Goal: Task Accomplishment & Management: Use online tool/utility

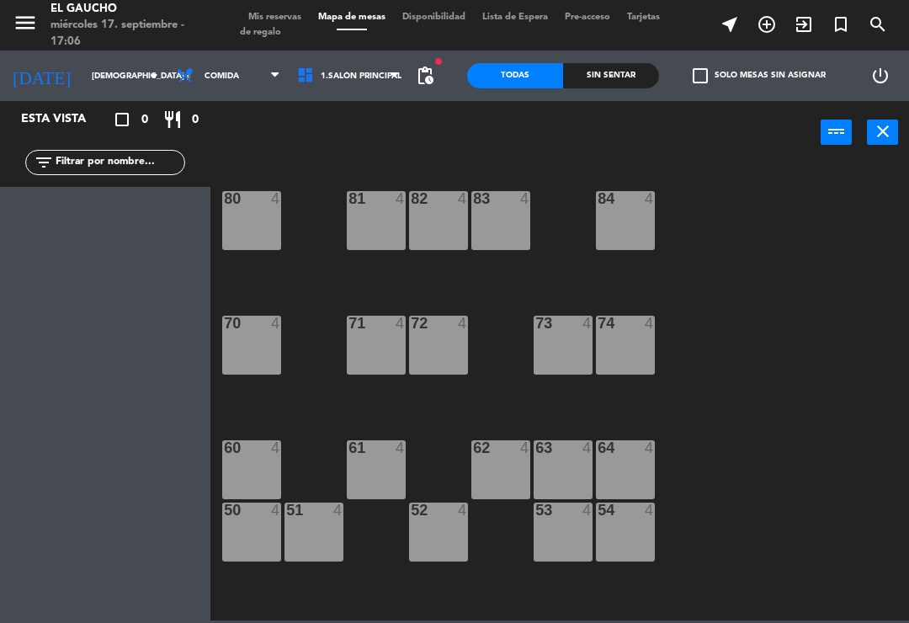
click at [612, 455] on div at bounding box center [626, 447] width 28 height 15
click at [755, 444] on div "84 4 80 4 83 4 82 4 81 4 70 4 71 4 72 4 73 4 74 4 63 4 62 4 61 4 60 4 64 4 54 4…" at bounding box center [564, 391] width 689 height 458
click at [222, 82] on span "Comida" at bounding box center [228, 75] width 120 height 37
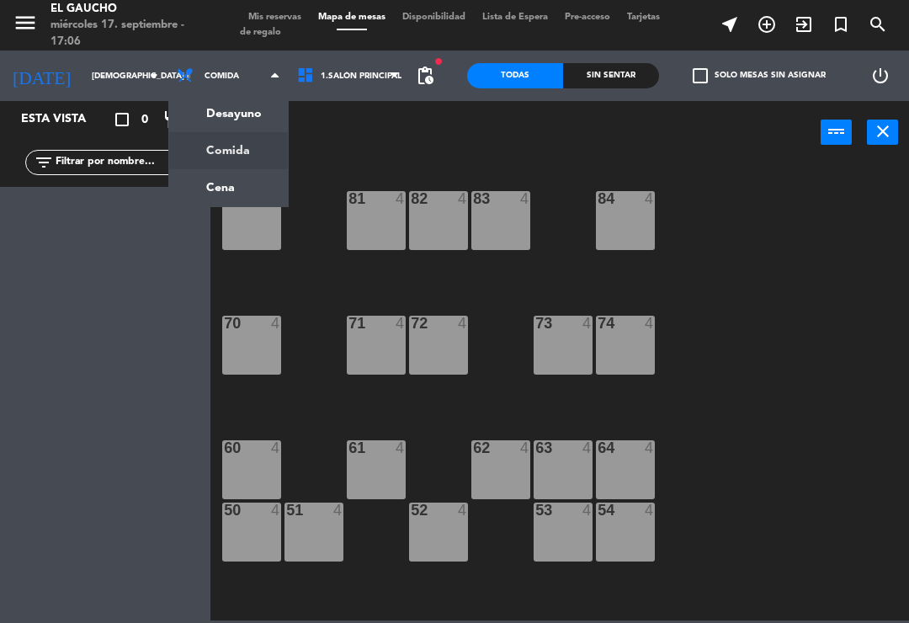
click at [214, 109] on ng-component "menu El Gaucho miércoles 17. septiembre - 17:06 Mis reservas Mapa de mesas Disp…" at bounding box center [454, 310] width 909 height 620
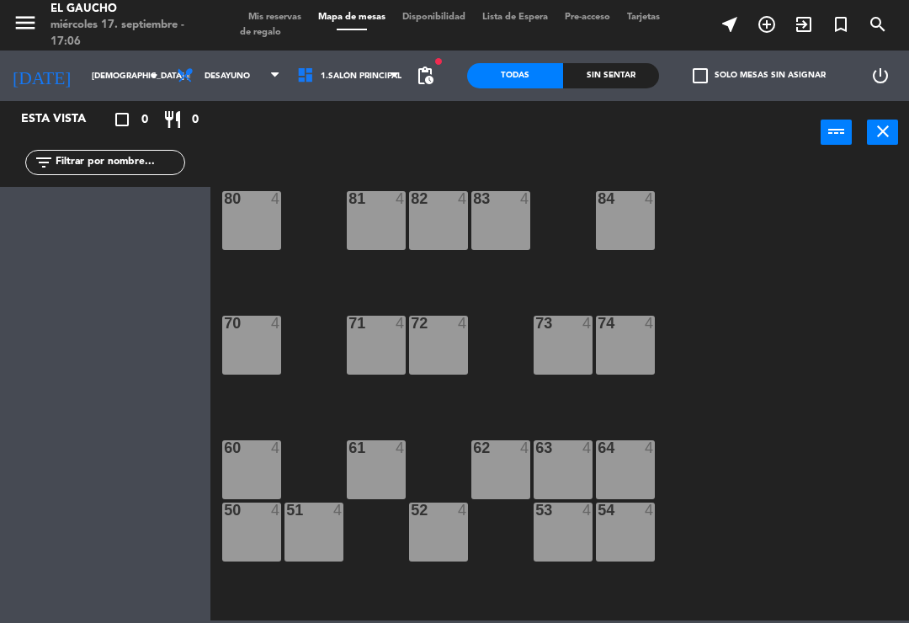
click at [633, 347] on div "74 4" at bounding box center [625, 344] width 59 height 59
click at [743, 468] on div "84 4 80 4 83 4 82 4 81 4 70 4 71 4 72 4 73 4 74 4 63 4 62 4 61 4 60 4 64 4 54 4…" at bounding box center [564, 391] width 689 height 458
click at [238, 73] on span "Desayuno" at bounding box center [228, 75] width 120 height 37
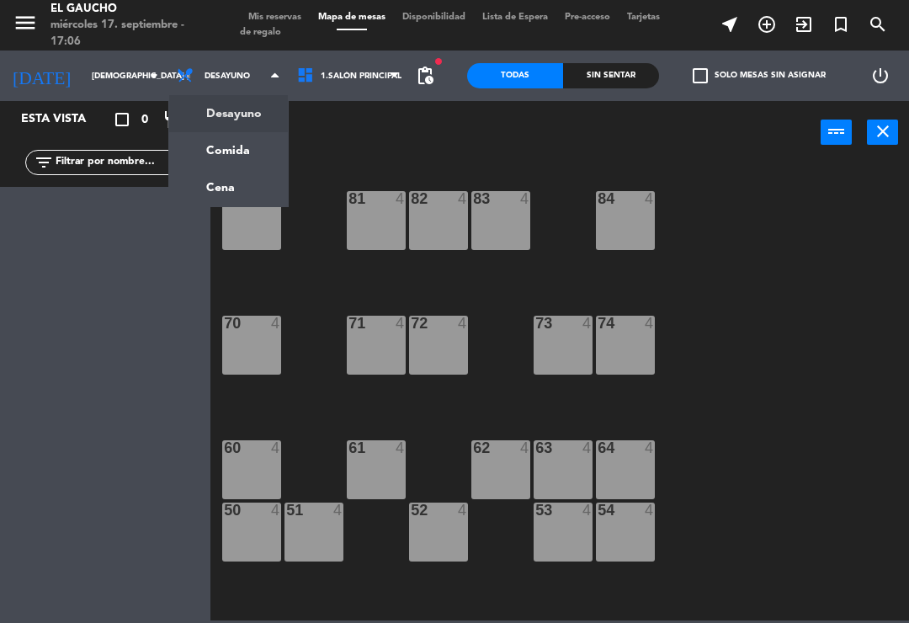
click at [205, 193] on ng-component "menu El Gaucho miércoles 17. septiembre - 17:06 Mis reservas Mapa de mesas Disp…" at bounding box center [454, 310] width 909 height 620
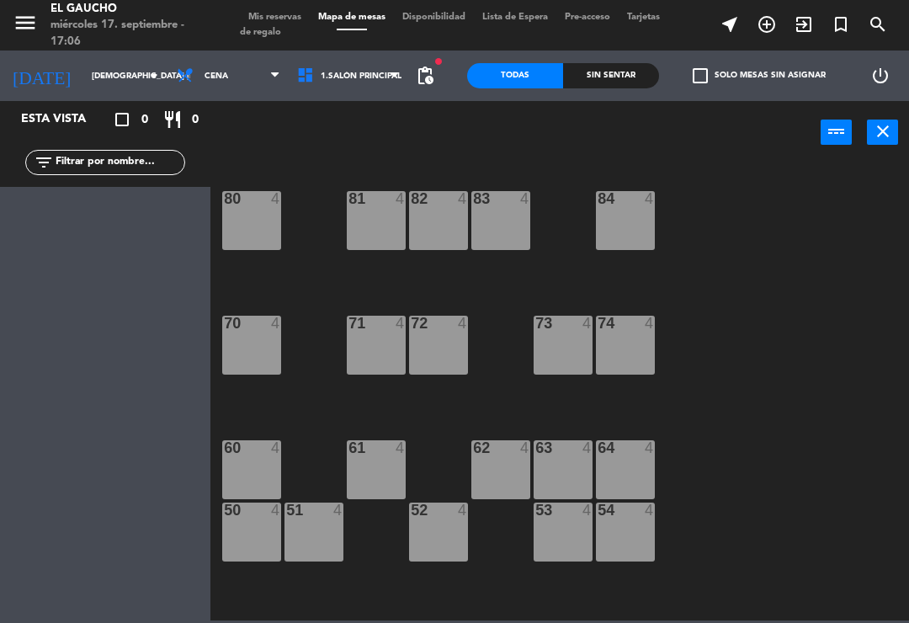
click at [620, 545] on div "54 4" at bounding box center [625, 531] width 59 height 59
click at [727, 427] on div "84 4 80 4 83 4 82 4 81 4 70 4 71 4 72 4 73 4 74 4 63 4 62 4 61 4 60 4 64 4 54 4…" at bounding box center [564, 391] width 689 height 458
click at [618, 473] on div "64 4" at bounding box center [625, 469] width 59 height 59
click at [738, 421] on div "84 4 80 4 83 4 82 4 81 4 70 4 71 4 72 4 73 4 74 4 63 4 62 4 61 4 60 4 64 4 54 4…" at bounding box center [564, 391] width 689 height 458
click at [751, 228] on div "84 4 80 4 83 4 82 4 81 4 70 4 71 4 72 4 73 4 74 4 63 4 62 4 61 4 60 4 64 4 54 4…" at bounding box center [564, 391] width 689 height 458
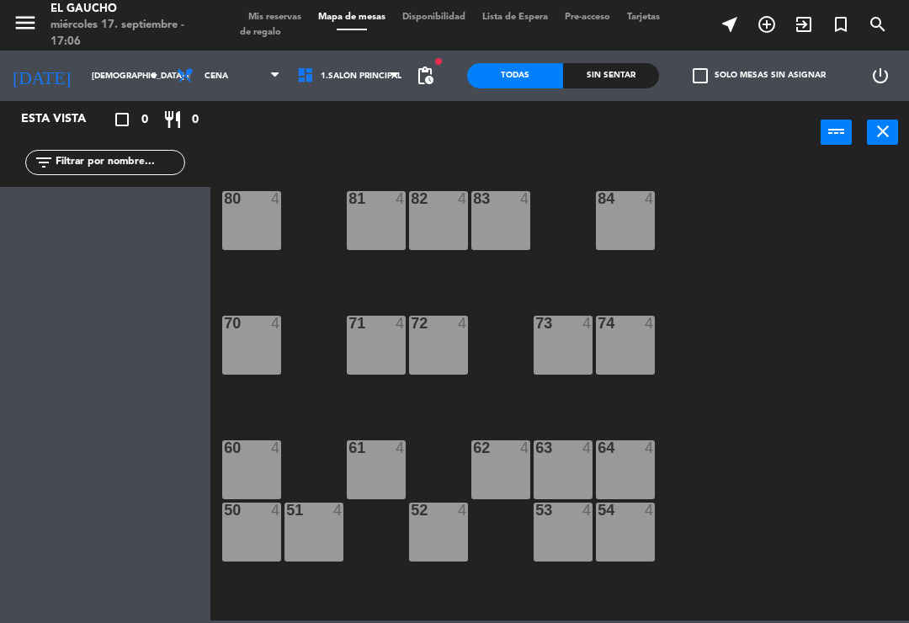
click at [228, 82] on span "Cena" at bounding box center [228, 75] width 120 height 37
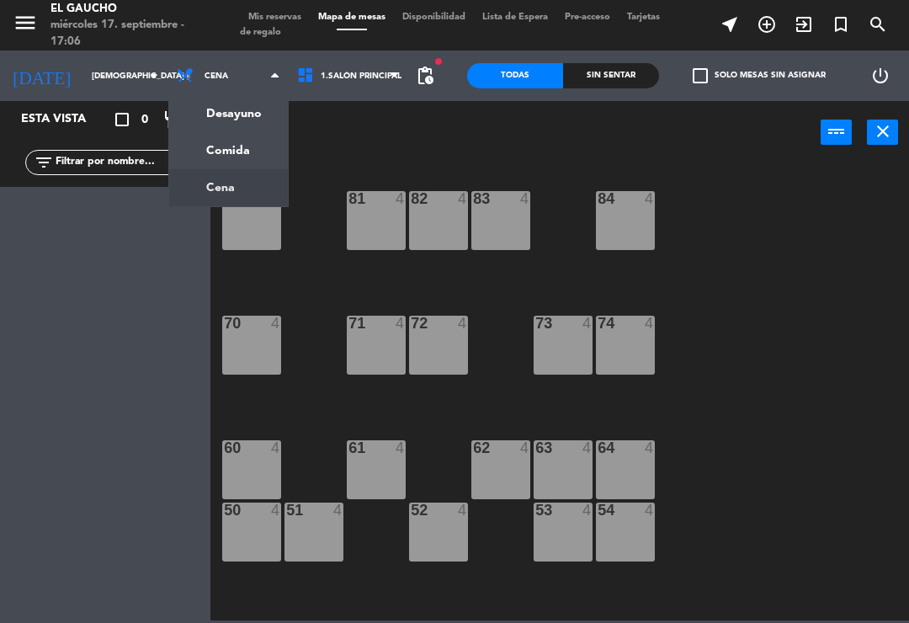
click at [203, 151] on ng-component "menu El Gaucho miércoles 17. septiembre - 17:06 Mis reservas Mapa de mesas Disp…" at bounding box center [454, 310] width 909 height 620
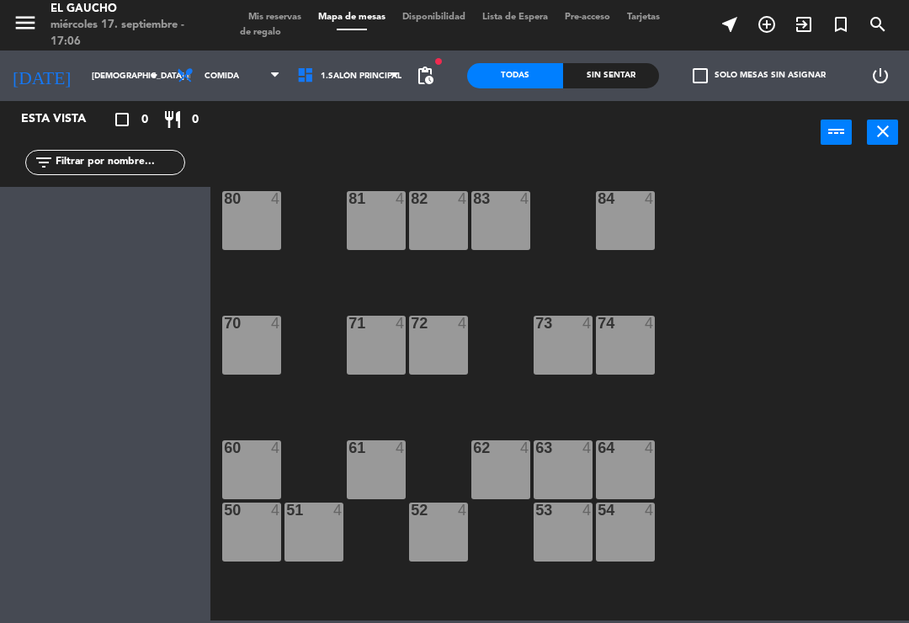
click at [98, 77] on input "[DEMOGRAPHIC_DATA] [DATE]" at bounding box center [140, 76] width 115 height 26
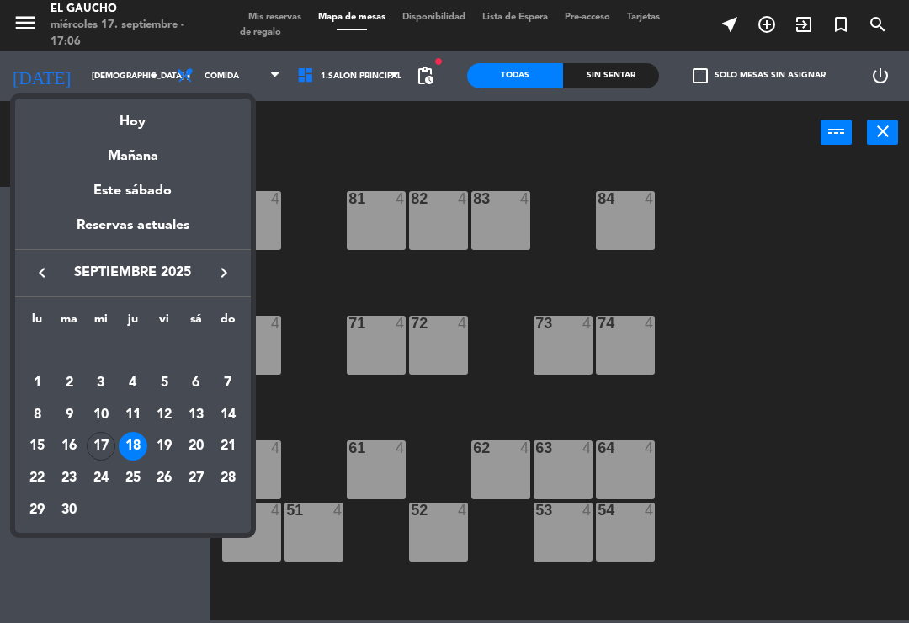
click at [135, 119] on div "Hoy" at bounding box center [133, 115] width 236 height 34
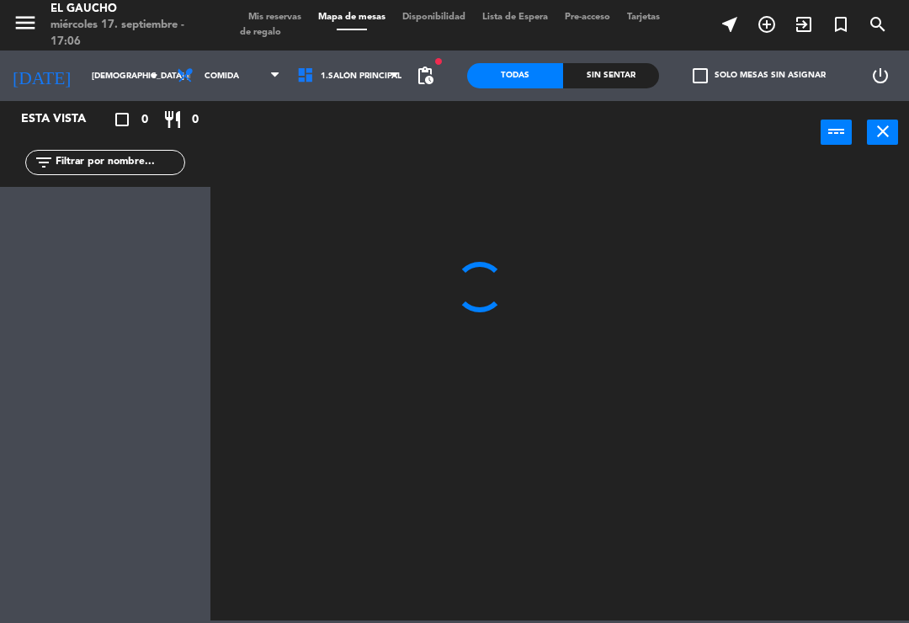
type input "mié. [DATE]"
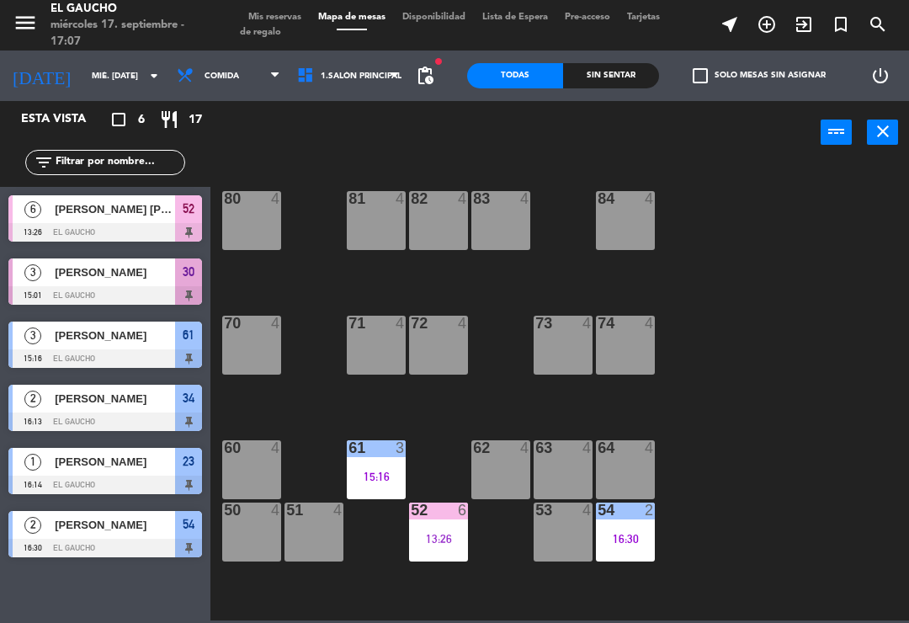
click at [648, 455] on div "4" at bounding box center [649, 447] width 10 height 15
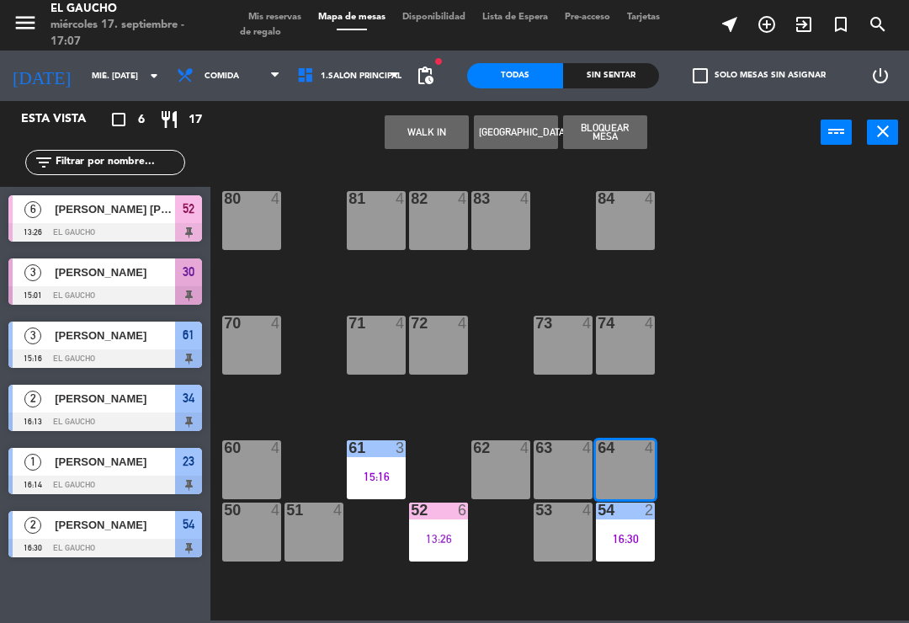
click at [506, 132] on button "[GEOGRAPHIC_DATA]" at bounding box center [516, 132] width 84 height 34
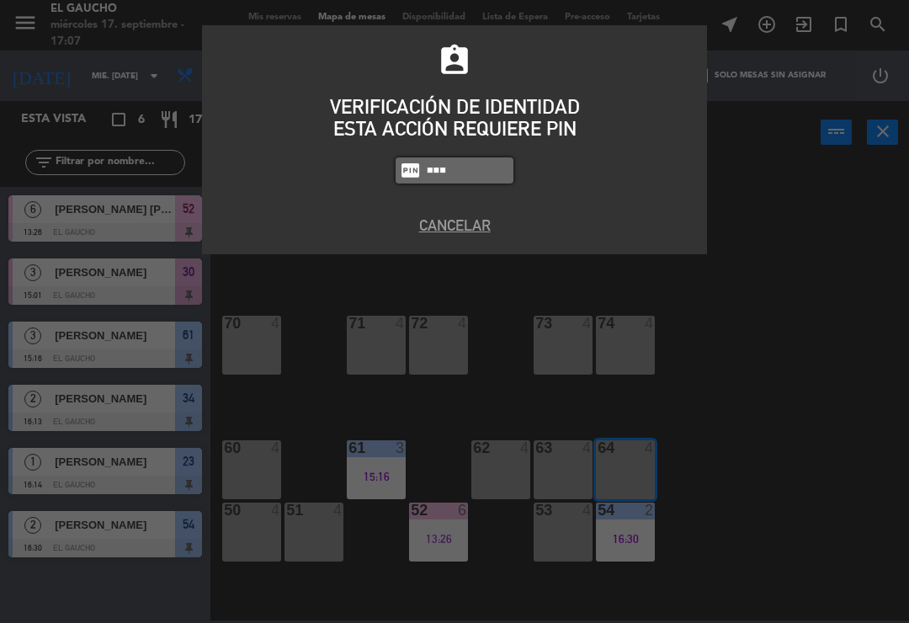
type input "3124"
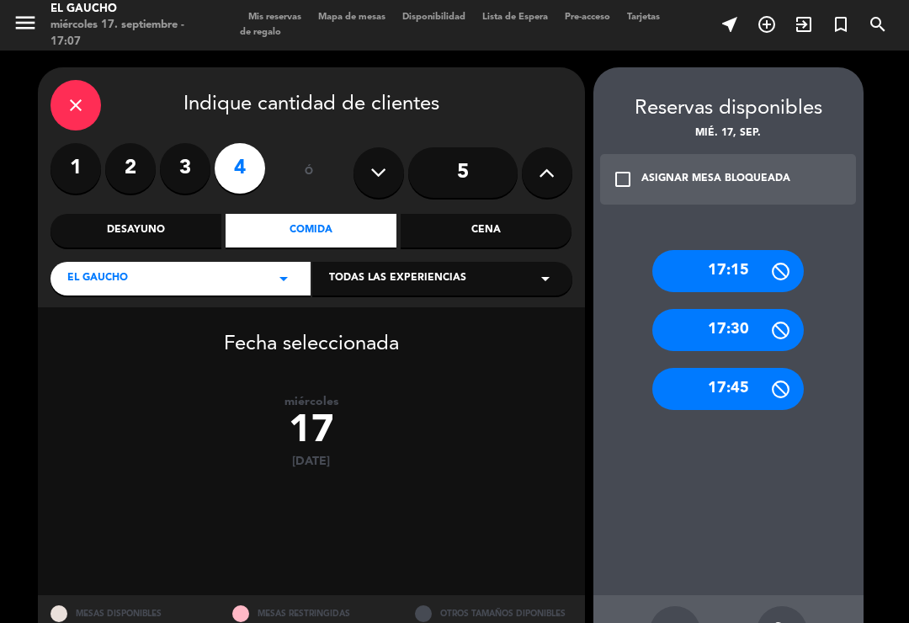
click at [82, 101] on icon "close" at bounding box center [76, 105] width 20 height 20
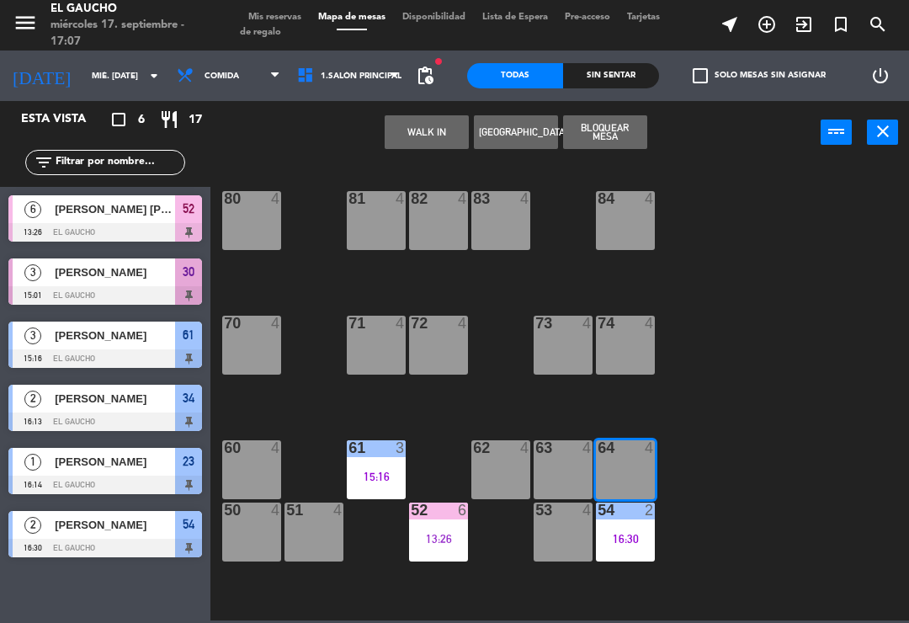
click at [408, 130] on button "WALK IN" at bounding box center [426, 132] width 84 height 34
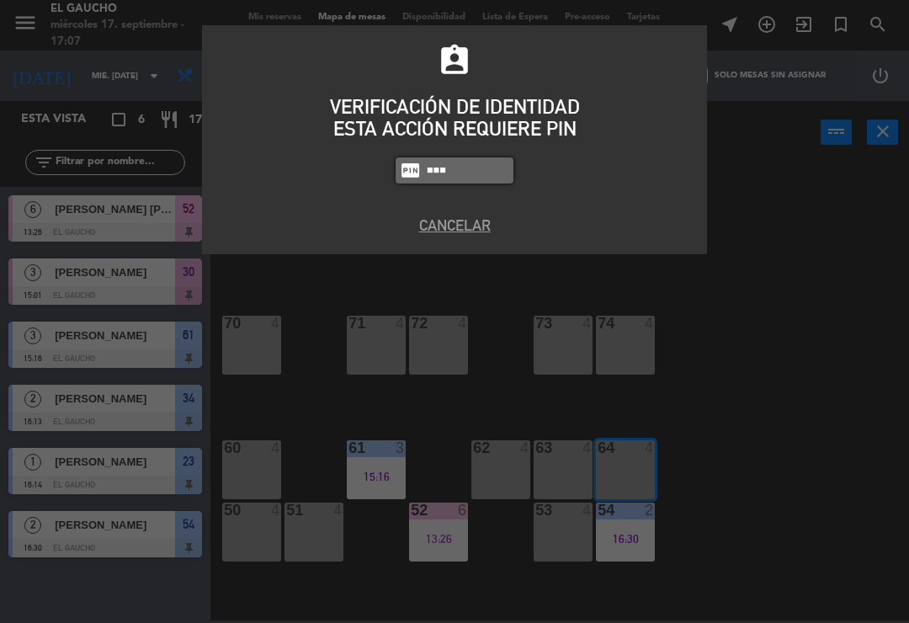
type input "3124"
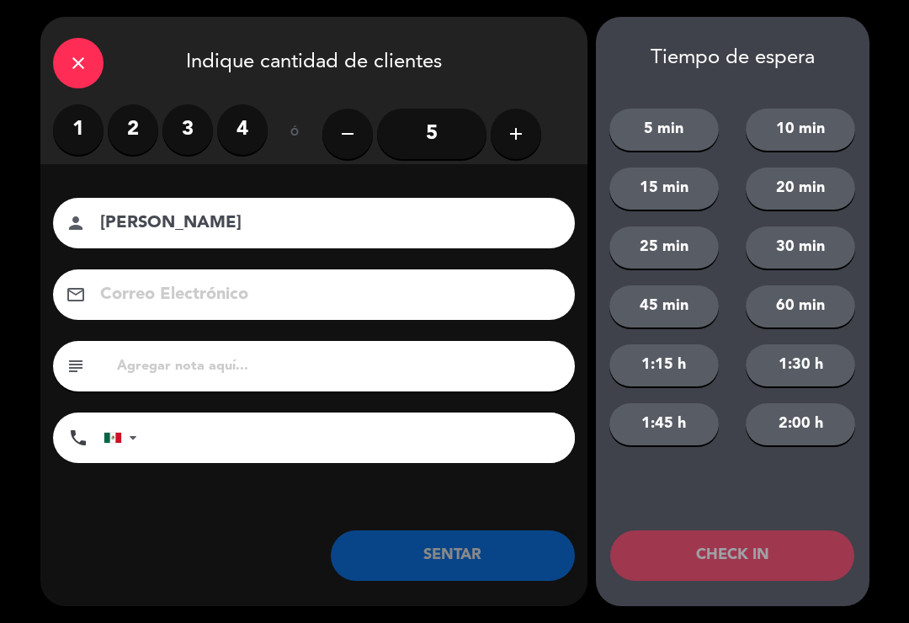
type input "[PERSON_NAME]"
click at [512, 131] on icon "add" at bounding box center [516, 134] width 20 height 20
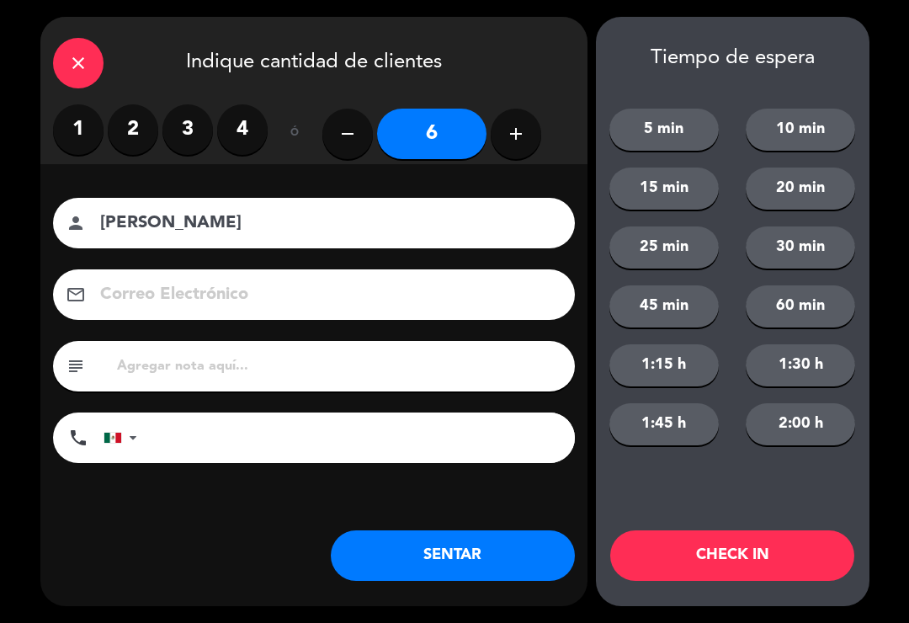
click at [503, 138] on button "add" at bounding box center [515, 134] width 50 height 50
type input "7"
click at [481, 548] on button "SENTAR" at bounding box center [453, 555] width 244 height 50
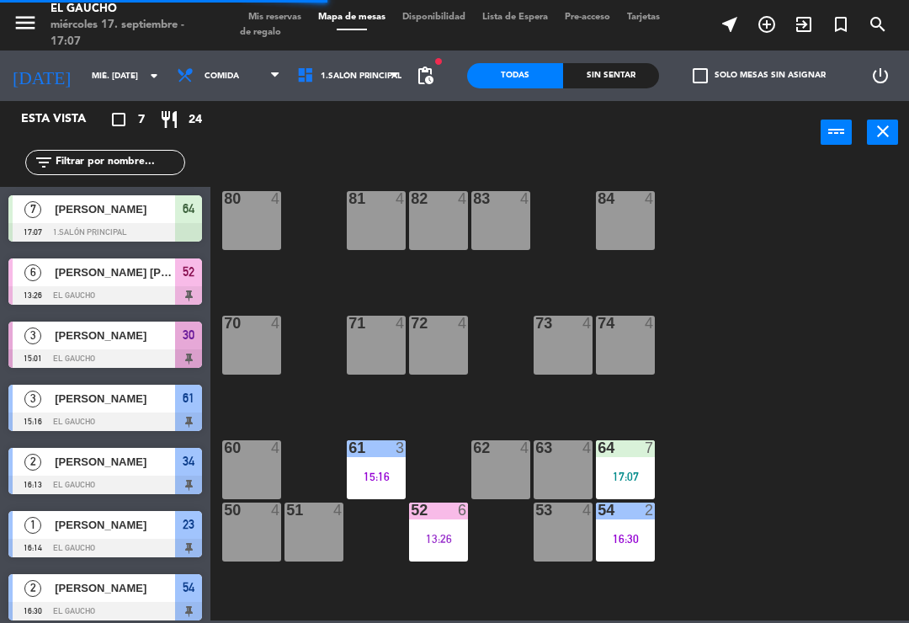
click at [560, 463] on div "63 4" at bounding box center [562, 469] width 59 height 59
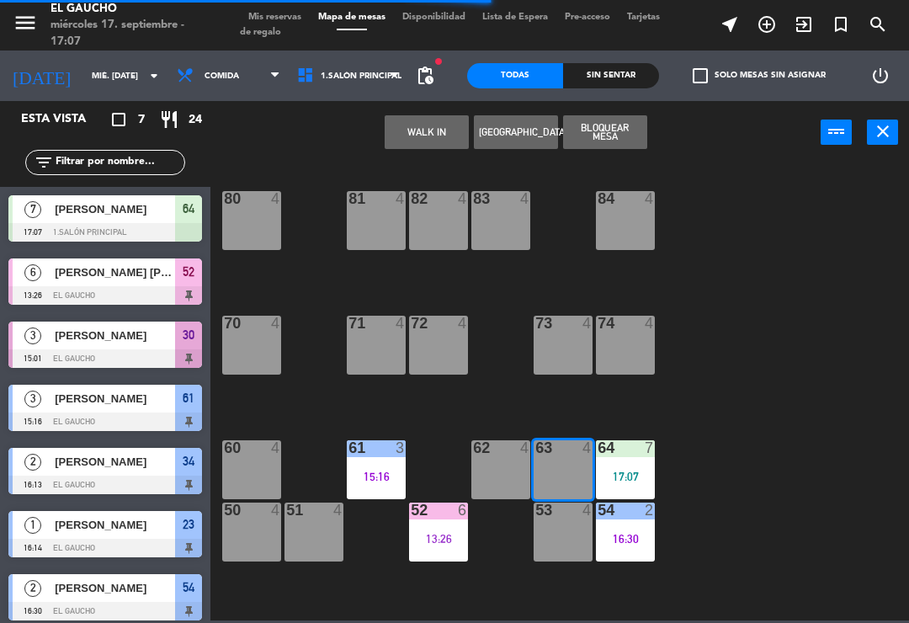
click at [416, 128] on button "WALK IN" at bounding box center [426, 132] width 84 height 34
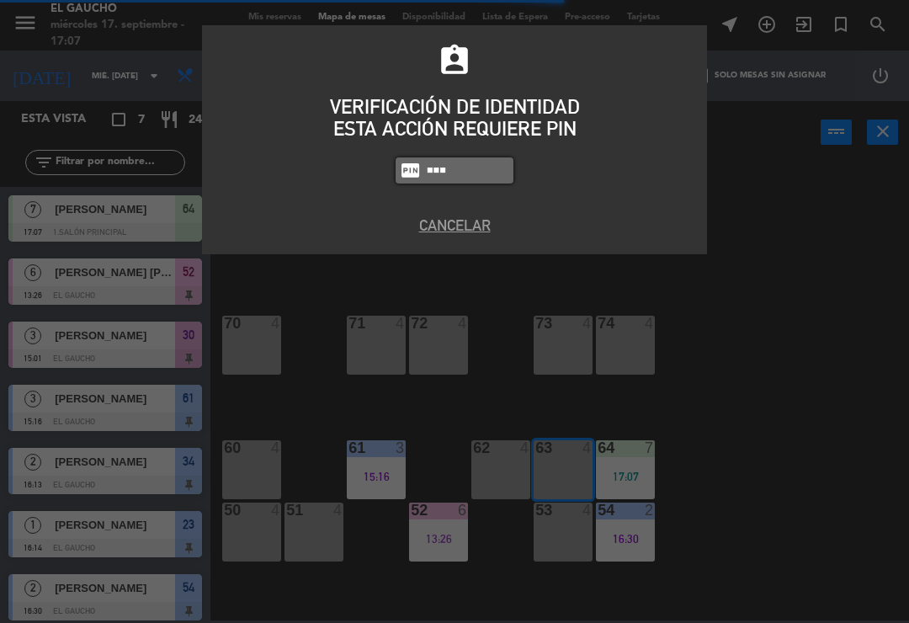
type input "3124"
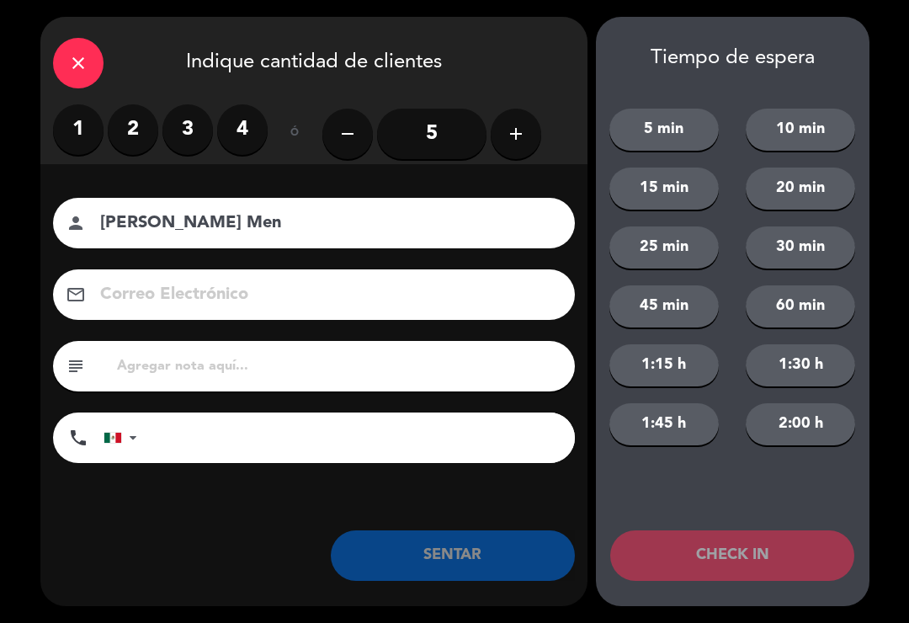
click at [191, 126] on label "3" at bounding box center [187, 129] width 50 height 50
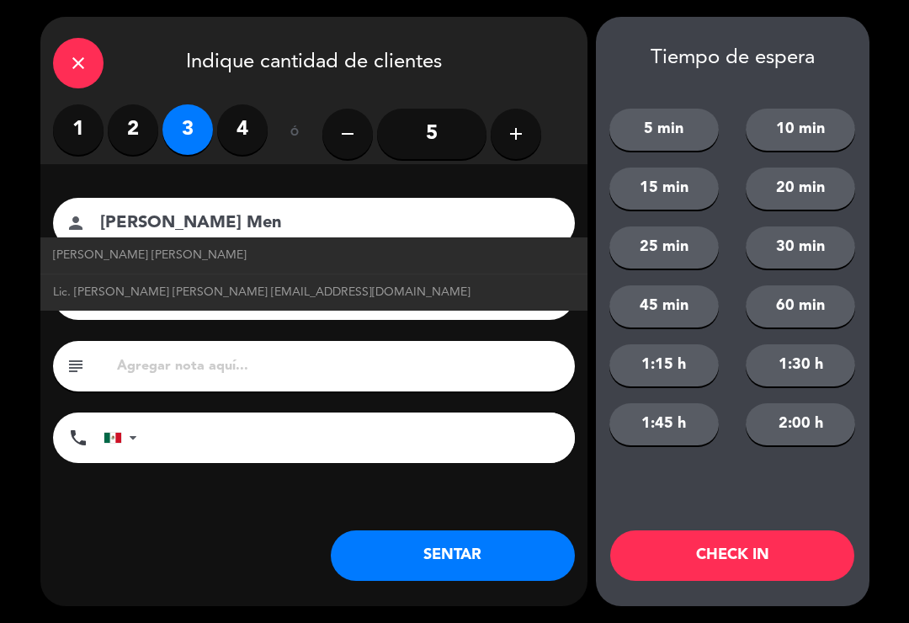
click at [373, 294] on span "Lic. [PERSON_NAME] [PERSON_NAME] [EMAIL_ADDRESS][DOMAIN_NAME]" at bounding box center [261, 292] width 417 height 19
type input "Lic. [PERSON_NAME] [PERSON_NAME]"
type input "[EMAIL_ADDRESS][DOMAIN_NAME]"
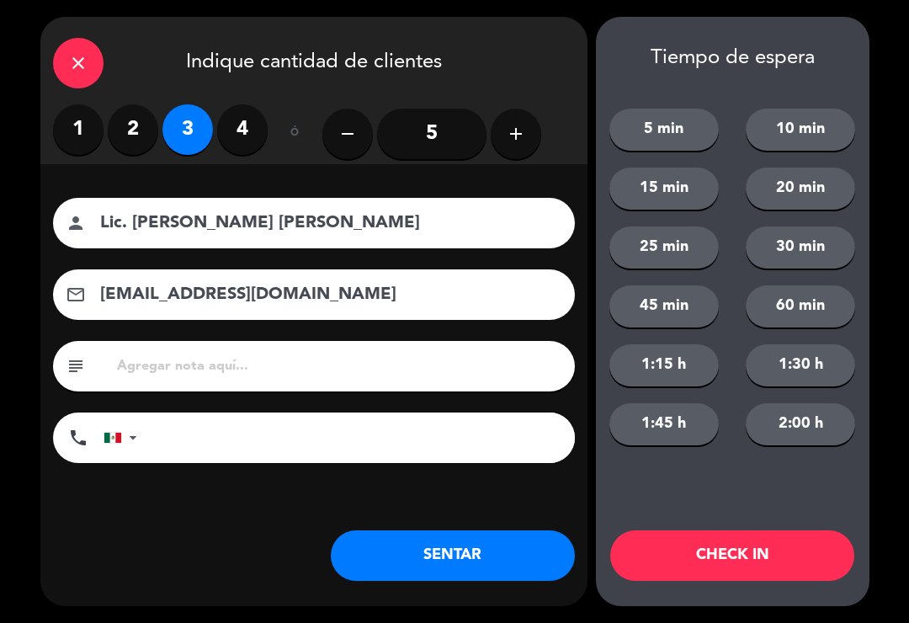
click at [407, 545] on button "SENTAR" at bounding box center [453, 555] width 244 height 50
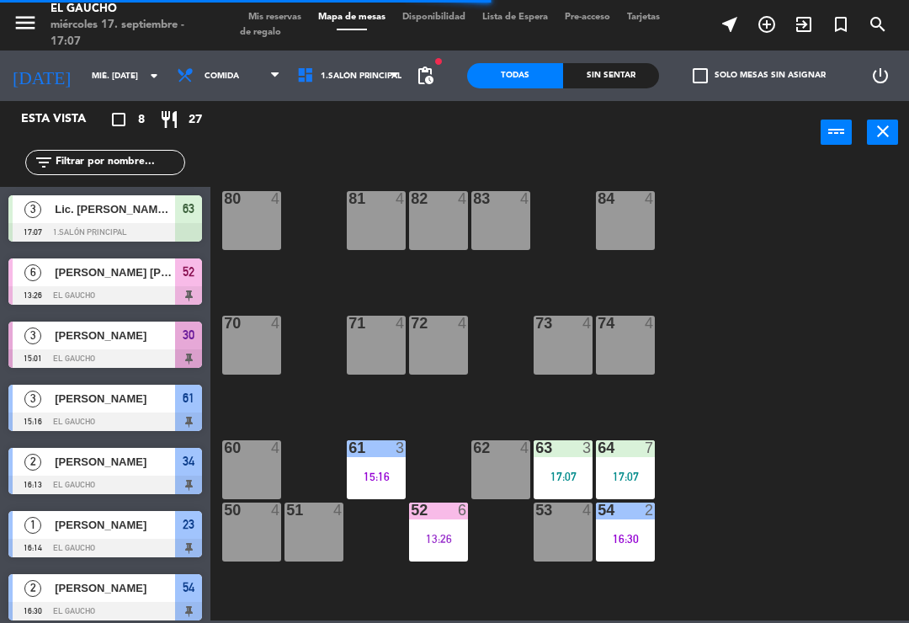
click at [395, 470] on div "15:16" at bounding box center [376, 476] width 59 height 12
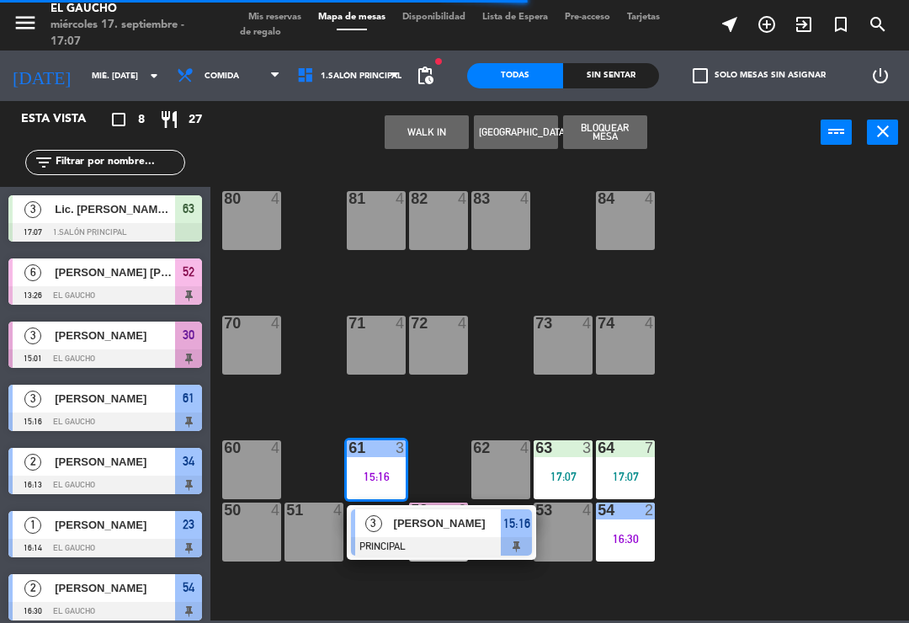
click at [414, 526] on span "[PERSON_NAME]" at bounding box center [448, 523] width 108 height 18
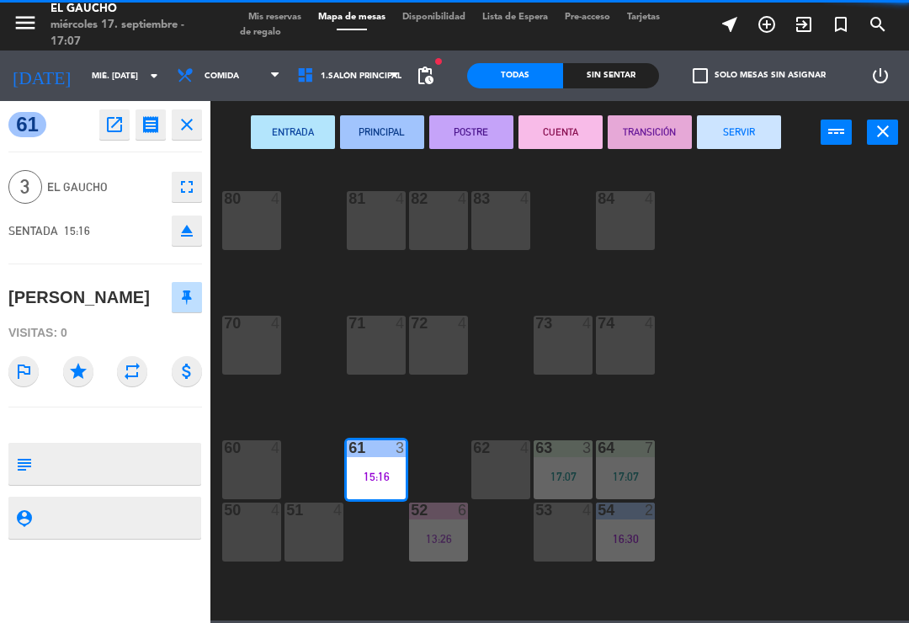
click at [748, 139] on button "SERVIR" at bounding box center [739, 132] width 84 height 34
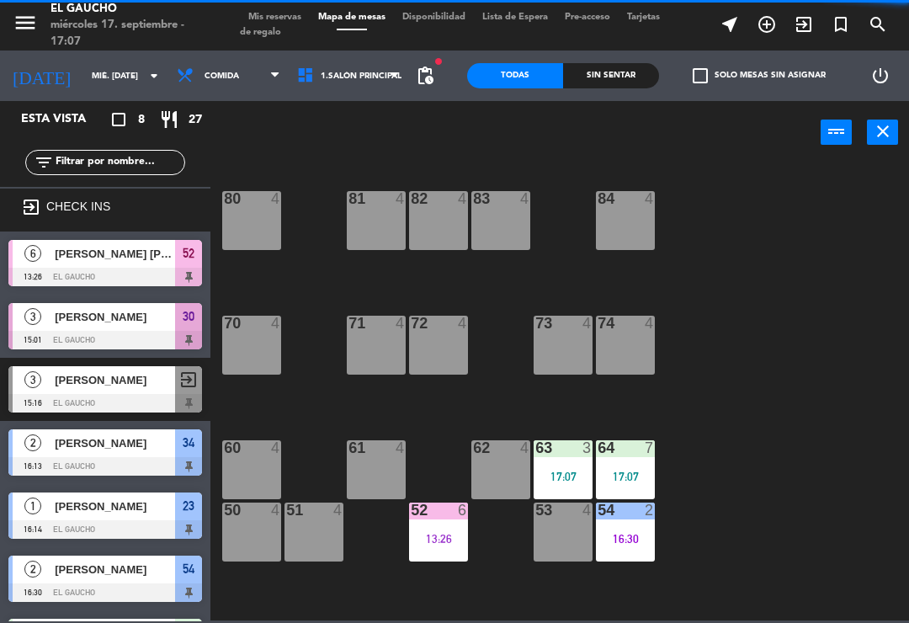
click at [432, 544] on div "13:26" at bounding box center [438, 538] width 59 height 12
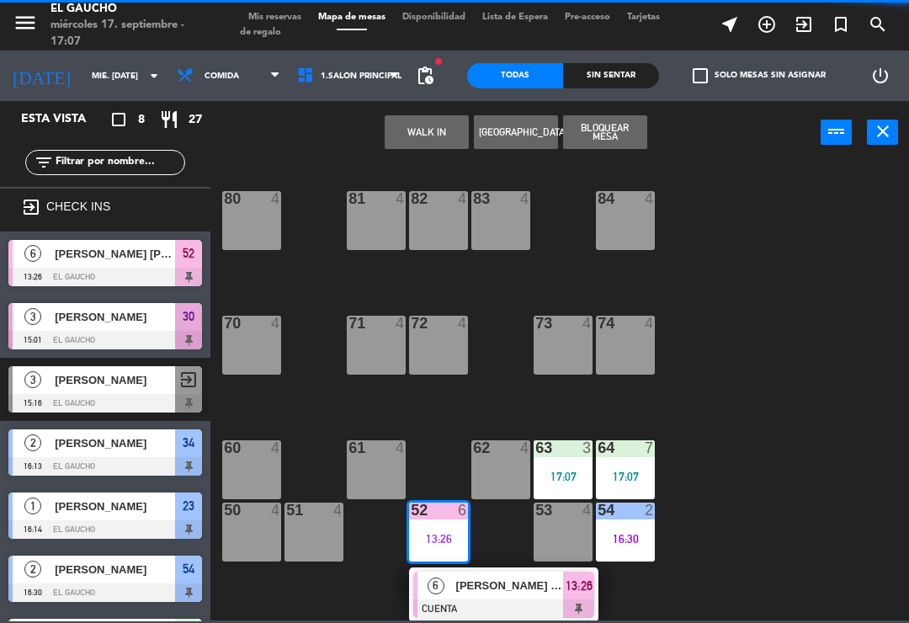
click at [498, 591] on span "[PERSON_NAME] [PERSON_NAME]" at bounding box center [510, 585] width 108 height 18
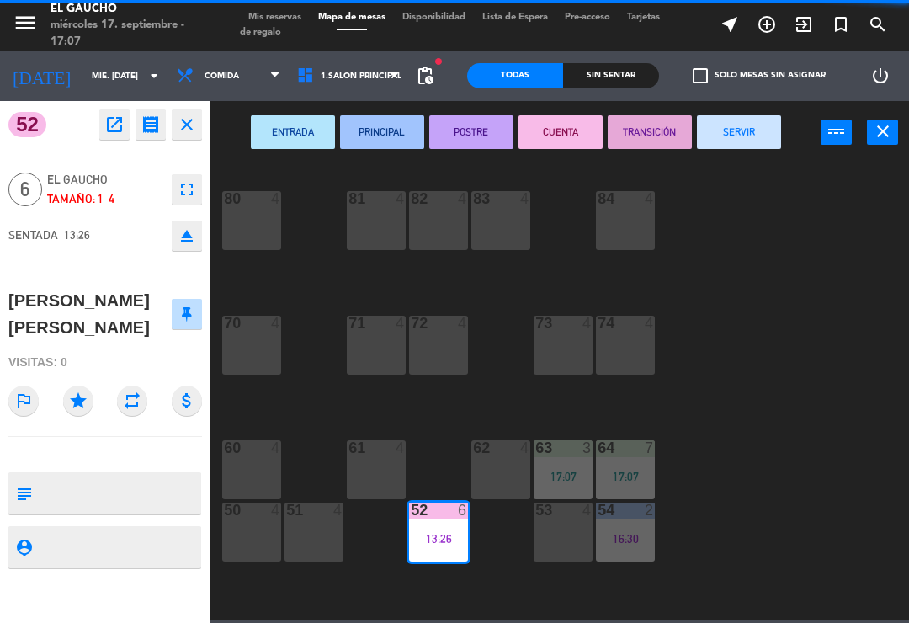
click at [760, 128] on button "SERVIR" at bounding box center [739, 132] width 84 height 34
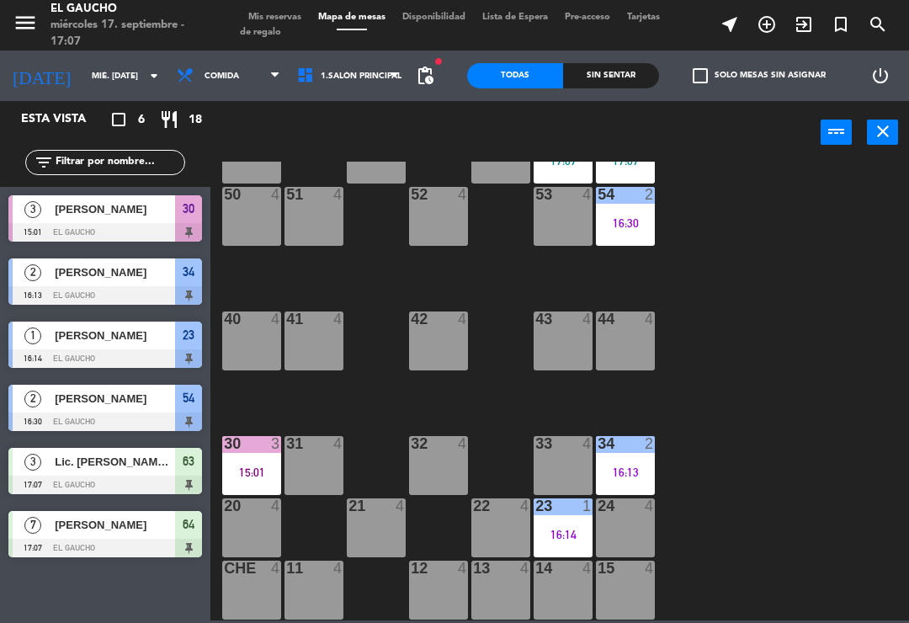
scroll to position [318, 0]
click at [440, 592] on div "12 4" at bounding box center [438, 589] width 59 height 59
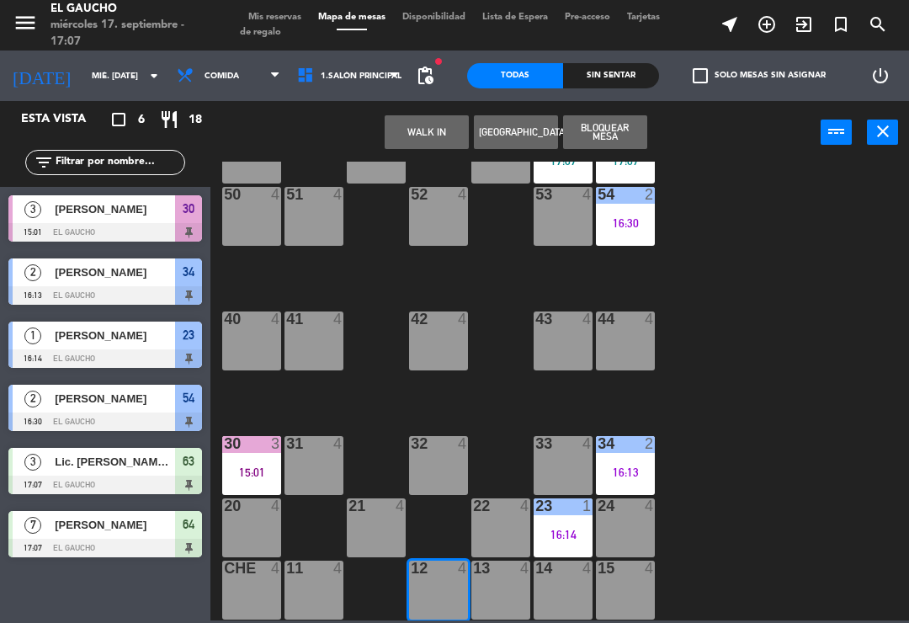
click at [423, 117] on button "WALK IN" at bounding box center [426, 132] width 84 height 34
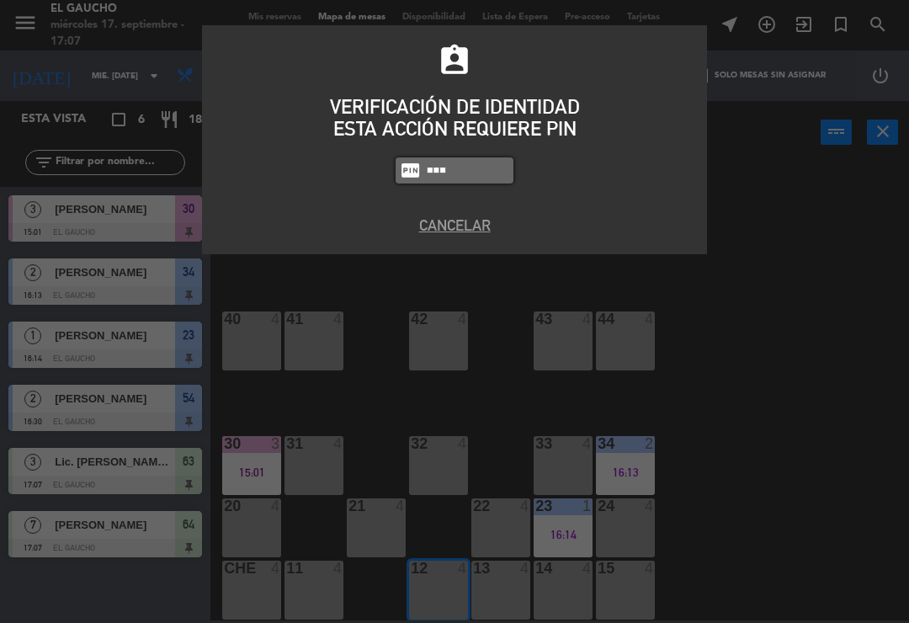
type input "3124"
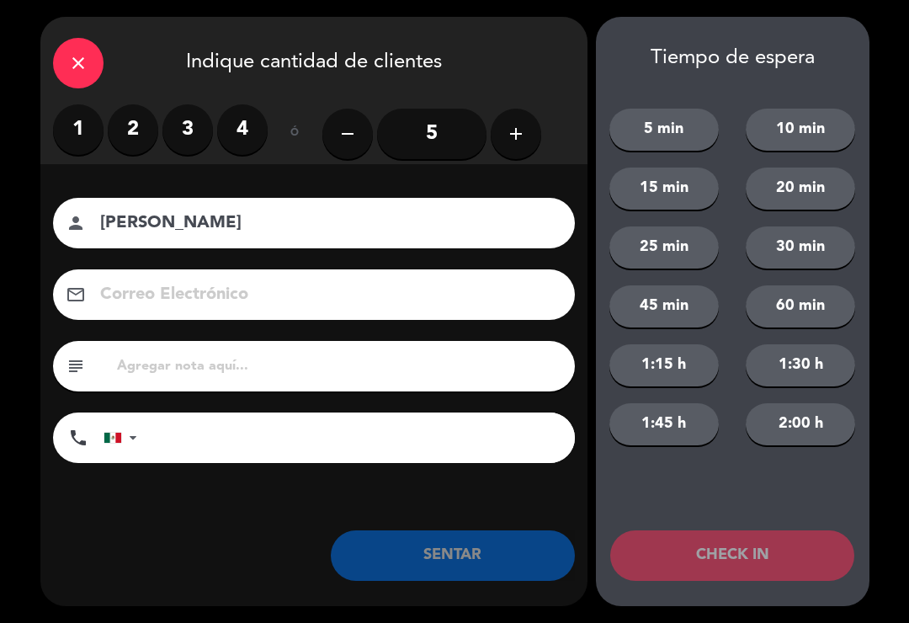
type input "[PERSON_NAME]"
click at [127, 119] on label "2" at bounding box center [133, 129] width 50 height 50
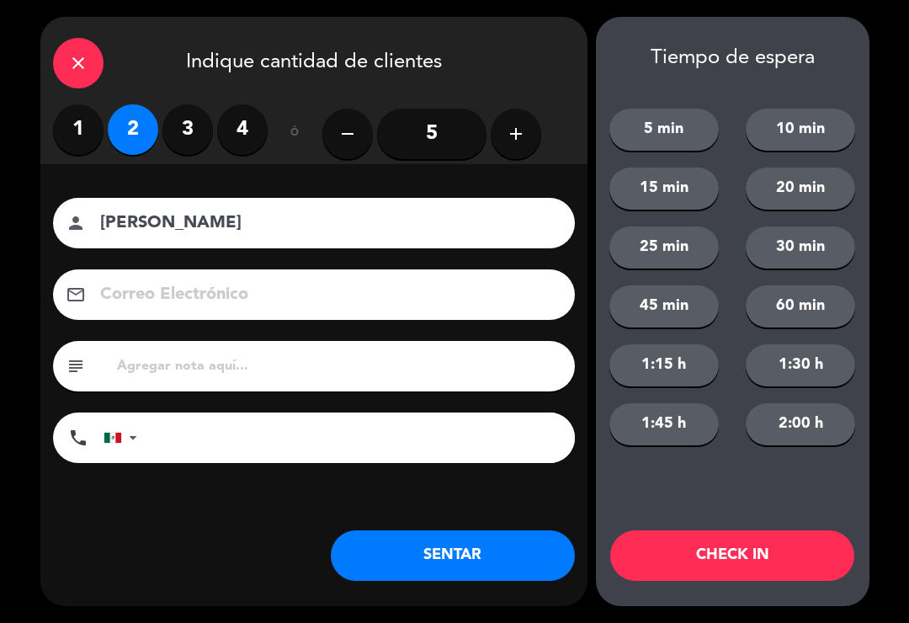
click at [327, 295] on input at bounding box center [325, 294] width 454 height 29
type input "[EMAIL_ADDRESS][DOMAIN_NAME]"
click at [402, 523] on div "Nombre del cliente person [PERSON_NAME] Correo Electrónico email [PERSON_NAME][…" at bounding box center [313, 358] width 547 height 388
click at [445, 559] on button "SENTAR" at bounding box center [453, 555] width 244 height 50
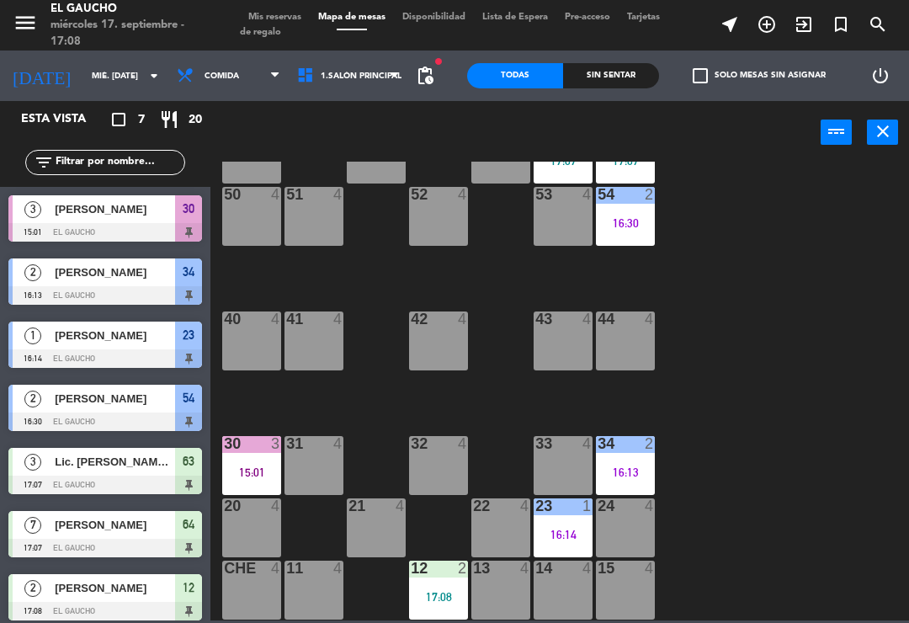
click at [327, 347] on div "41 4" at bounding box center [313, 340] width 59 height 59
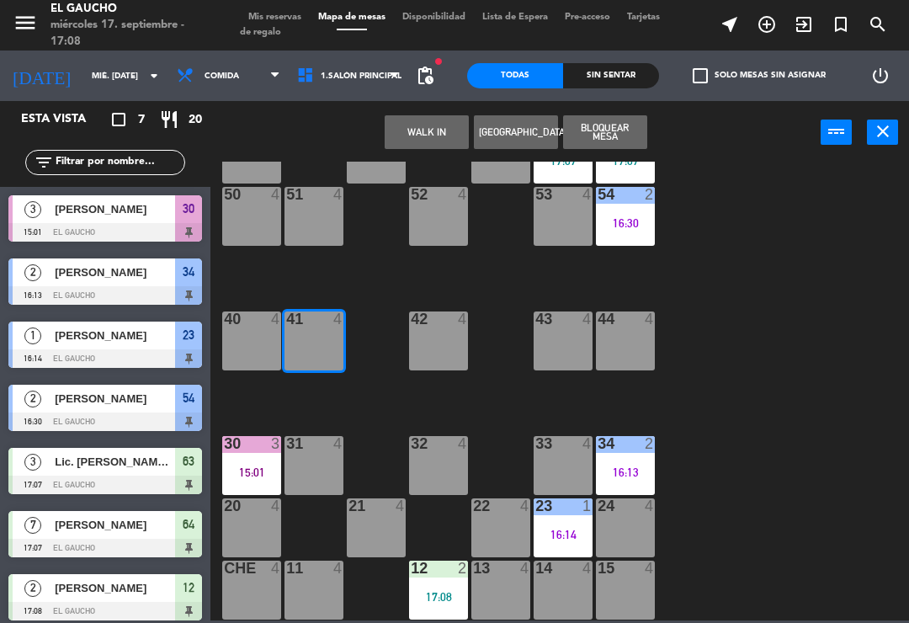
click at [505, 116] on button "[GEOGRAPHIC_DATA]" at bounding box center [516, 132] width 84 height 34
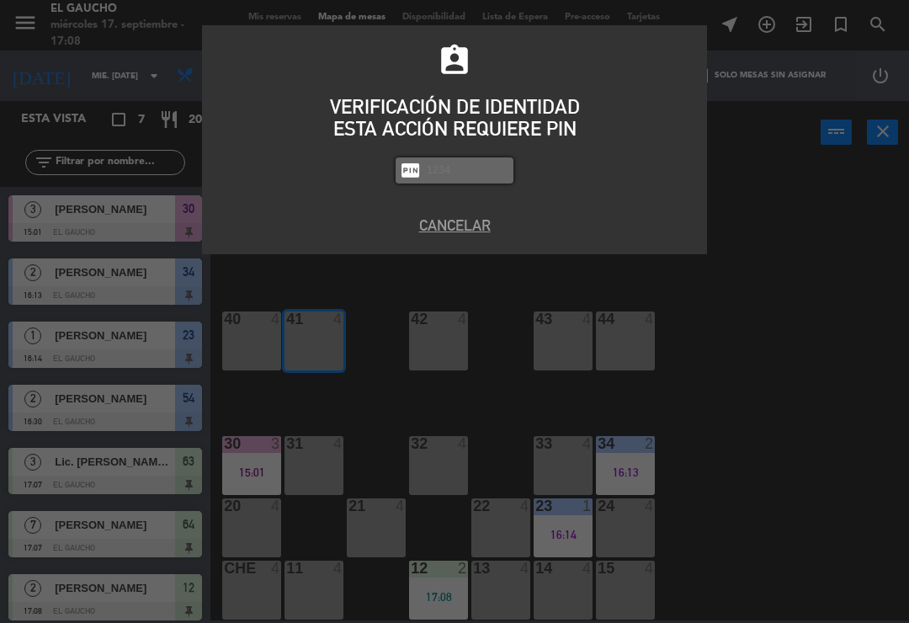
click at [459, 222] on button "Cancelar" at bounding box center [454, 225] width 479 height 23
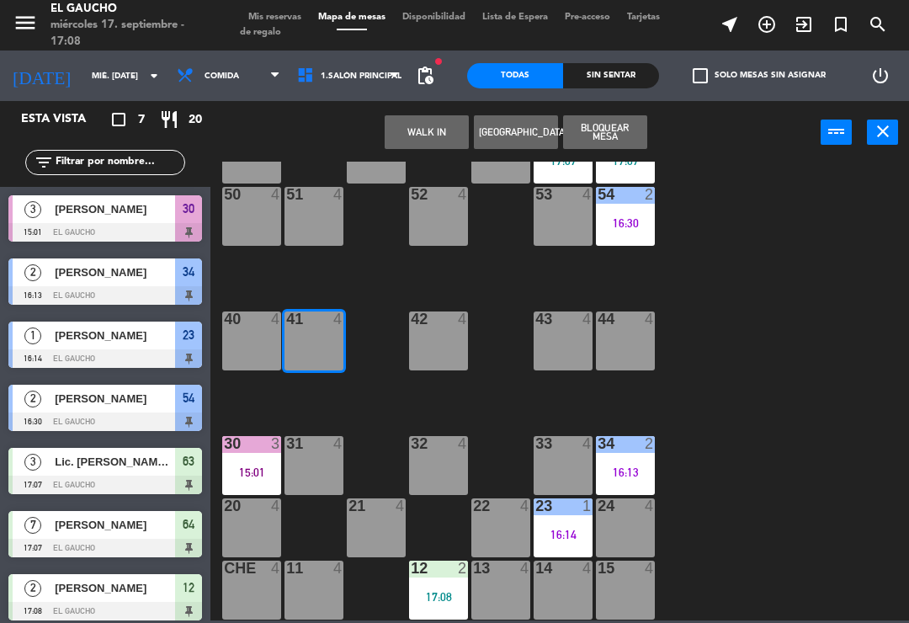
click at [439, 125] on button "WALK IN" at bounding box center [426, 132] width 84 height 34
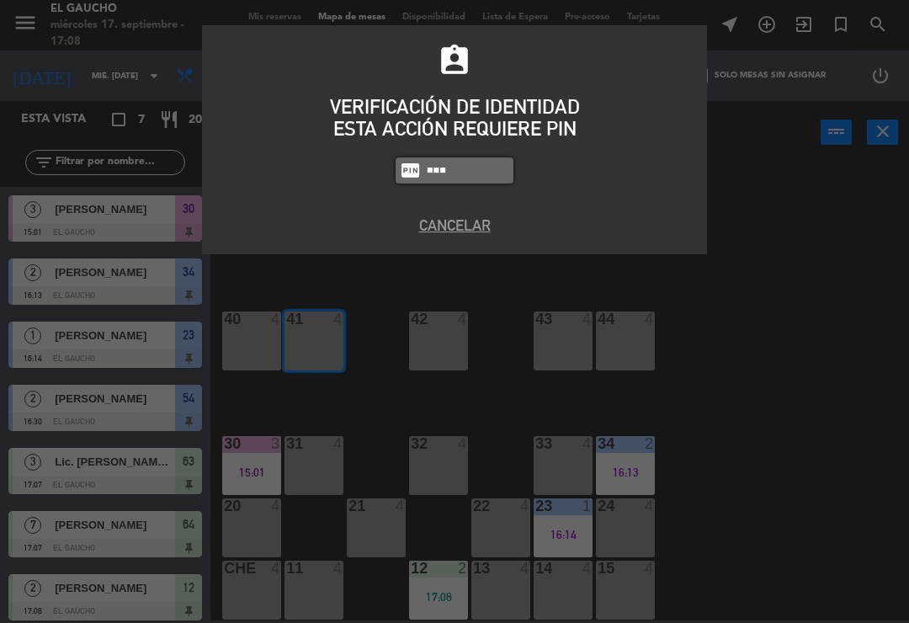
type input "#312"
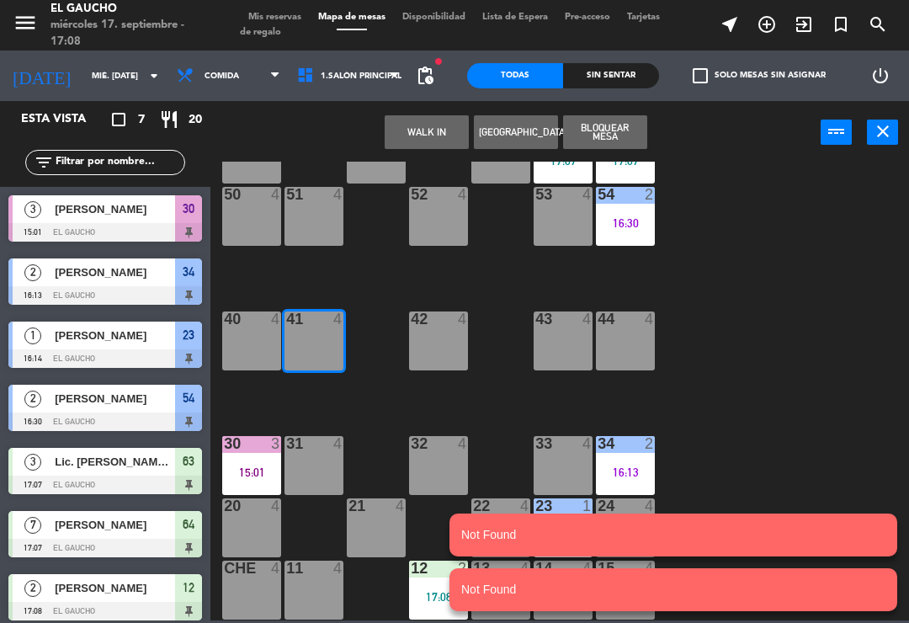
click at [427, 125] on button "WALK IN" at bounding box center [426, 132] width 84 height 34
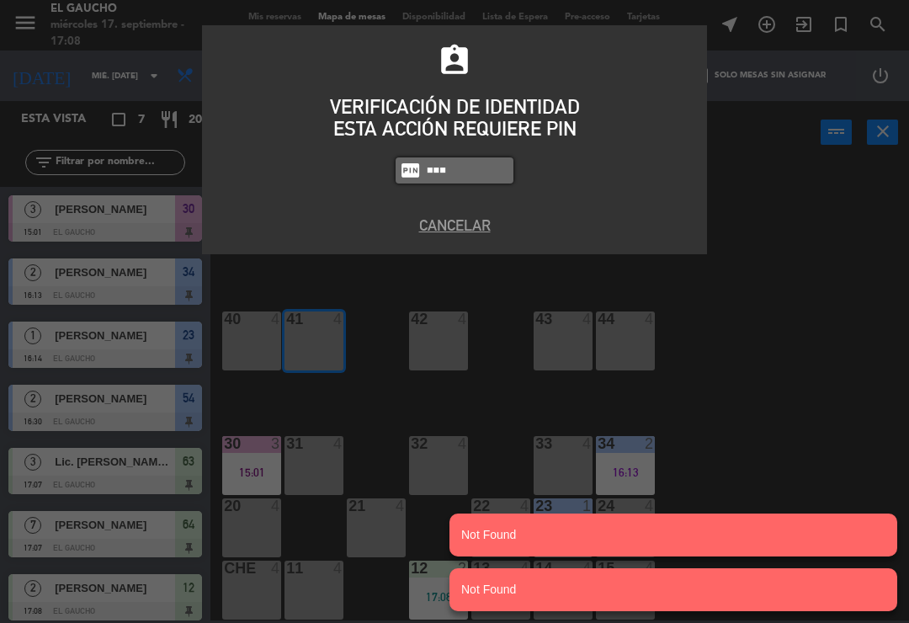
type input "3124"
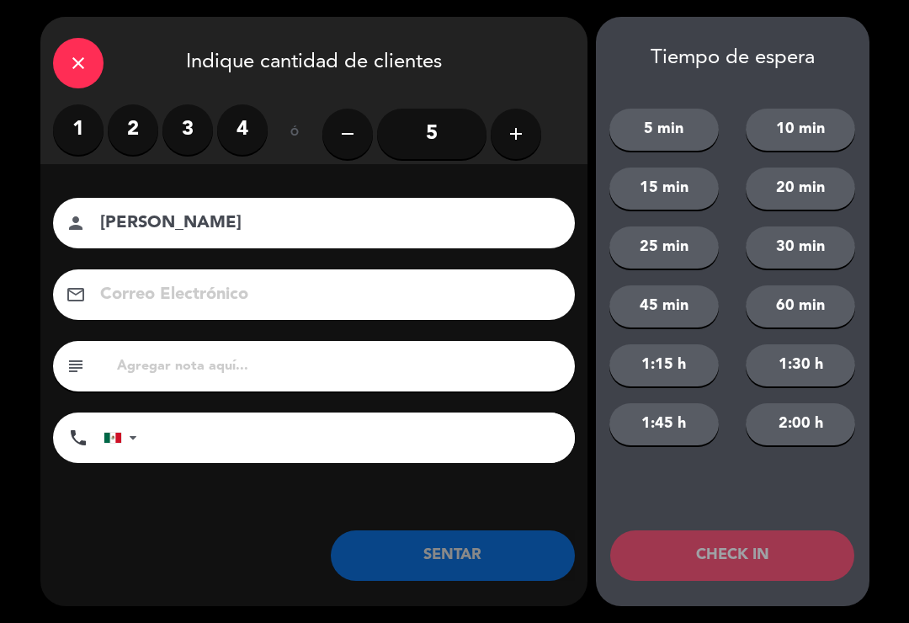
type input "[PERSON_NAME]"
click at [131, 122] on label "2" at bounding box center [133, 129] width 50 height 50
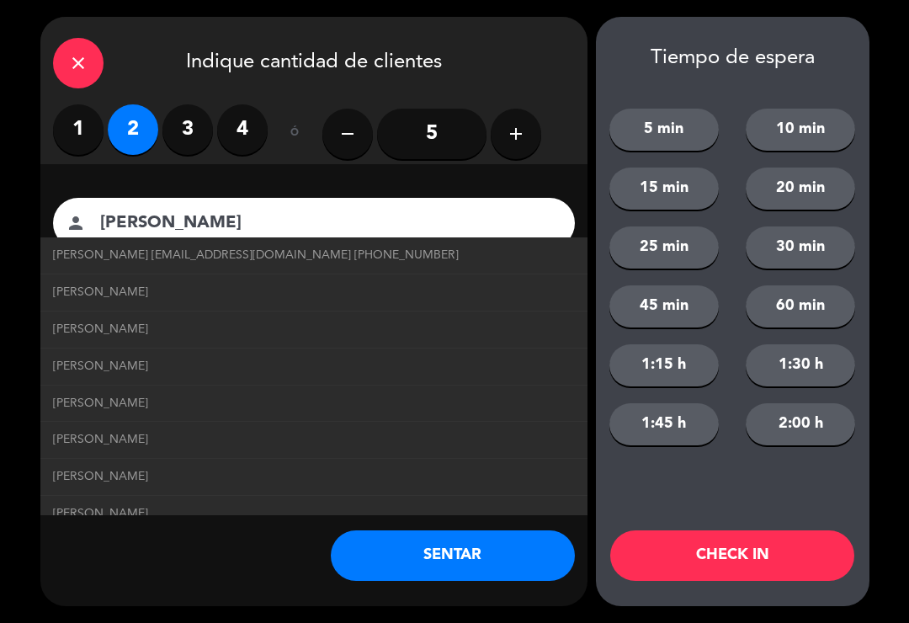
click at [278, 252] on span "[PERSON_NAME] [EMAIL_ADDRESS][DOMAIN_NAME] [PHONE_NUMBER]" at bounding box center [255, 255] width 405 height 19
type input "[EMAIL_ADDRESS][DOMAIN_NAME]"
type input "[PHONE_NUMBER]"
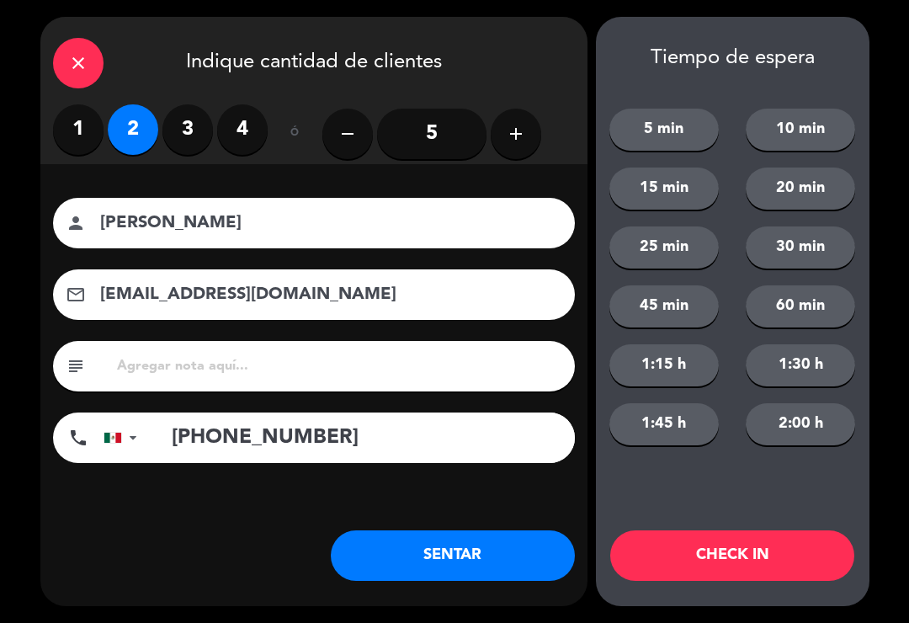
click at [431, 541] on button "SENTAR" at bounding box center [453, 555] width 244 height 50
click at [427, 524] on div "Nombre del cliente person [PERSON_NAME] Correo Electrónico email [EMAIL_ADDRESS…" at bounding box center [313, 358] width 547 height 388
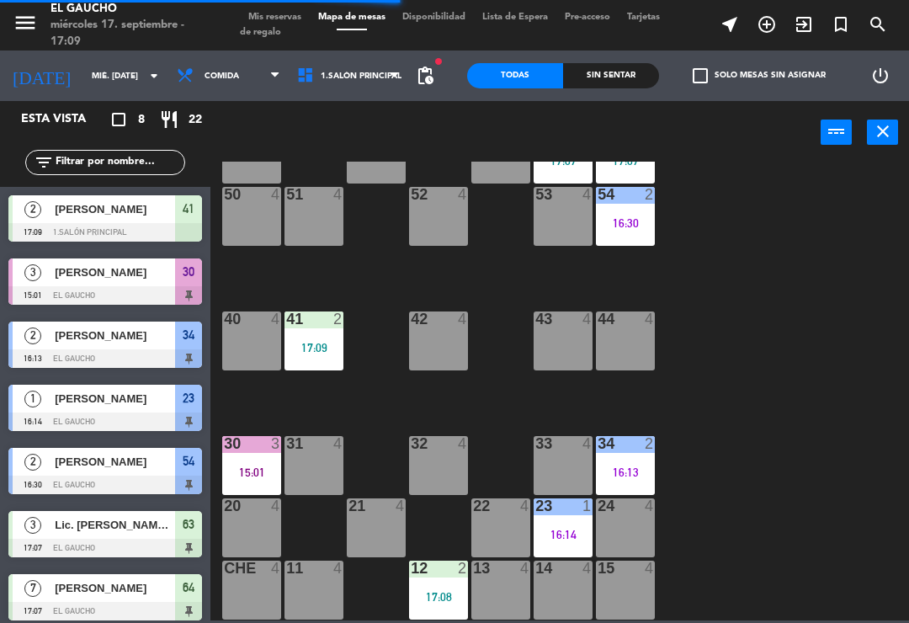
click at [361, 170] on div "61 4" at bounding box center [376, 154] width 59 height 59
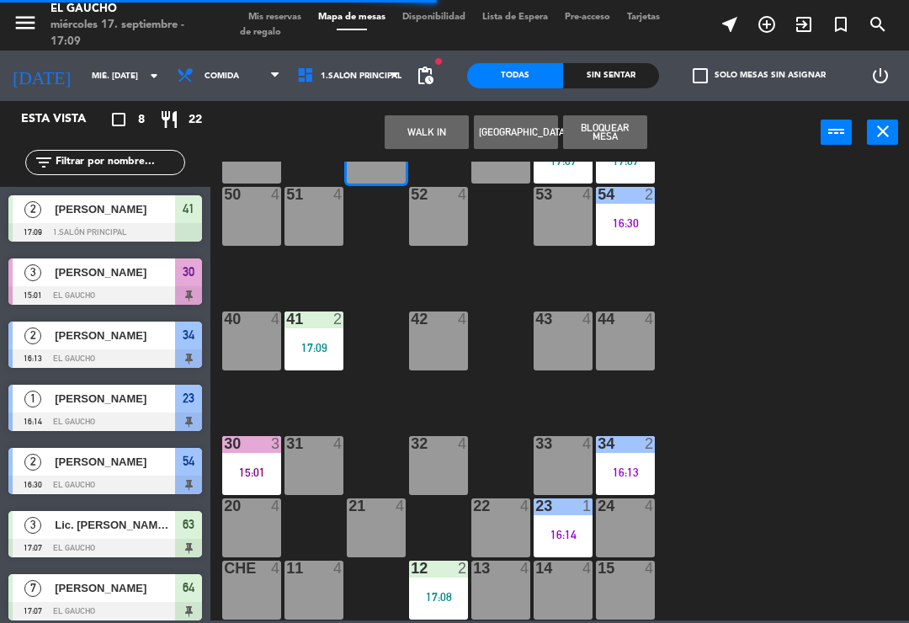
click at [468, 128] on button "WALK IN" at bounding box center [426, 132] width 84 height 34
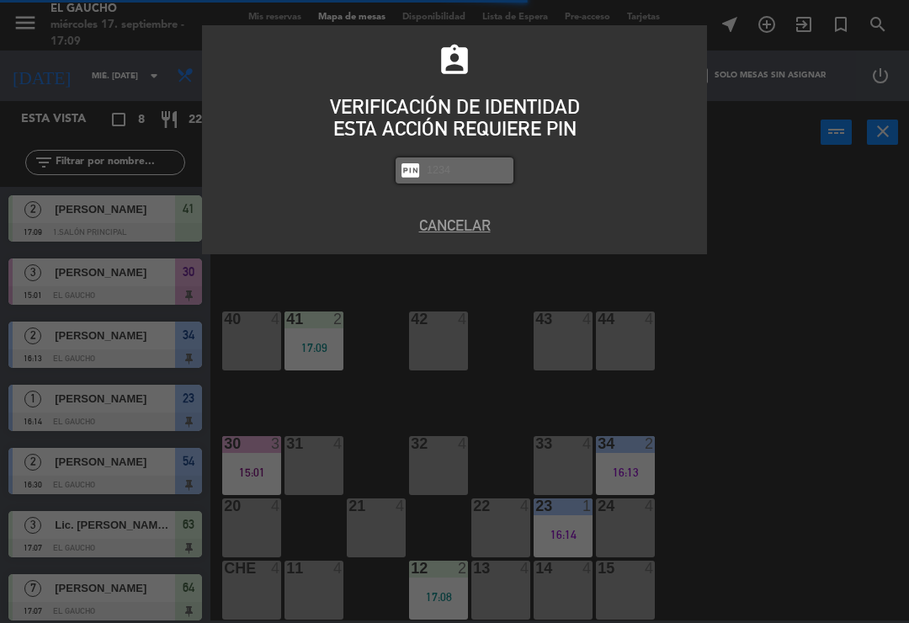
click at [453, 225] on button "Cancelar" at bounding box center [454, 225] width 479 height 23
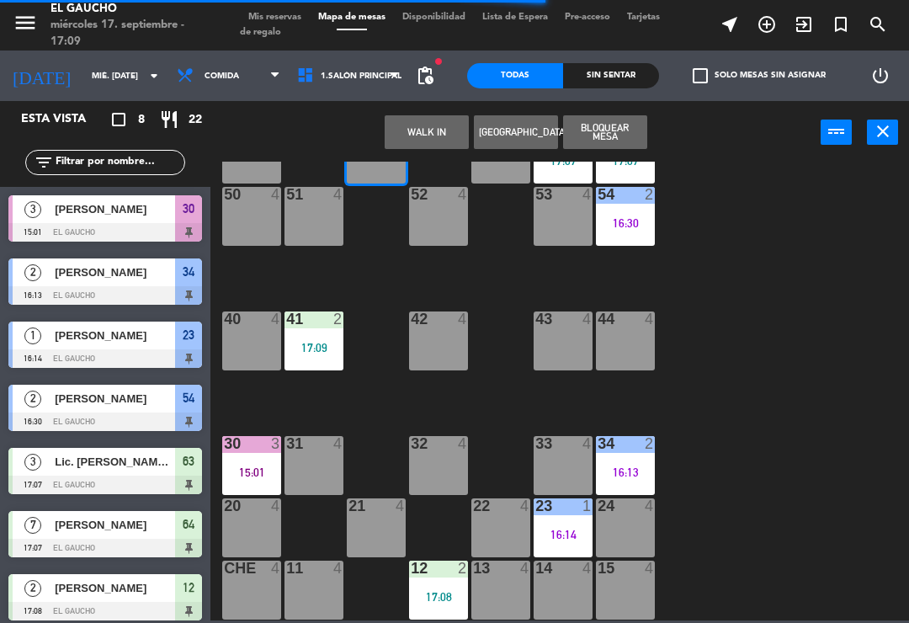
click at [417, 125] on button "WALK IN" at bounding box center [426, 132] width 84 height 34
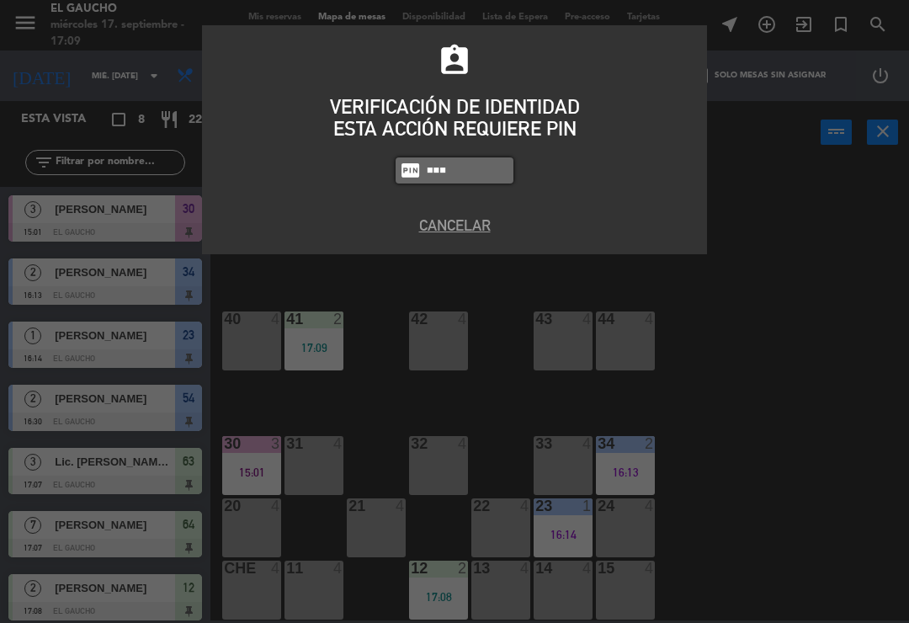
type input "3124"
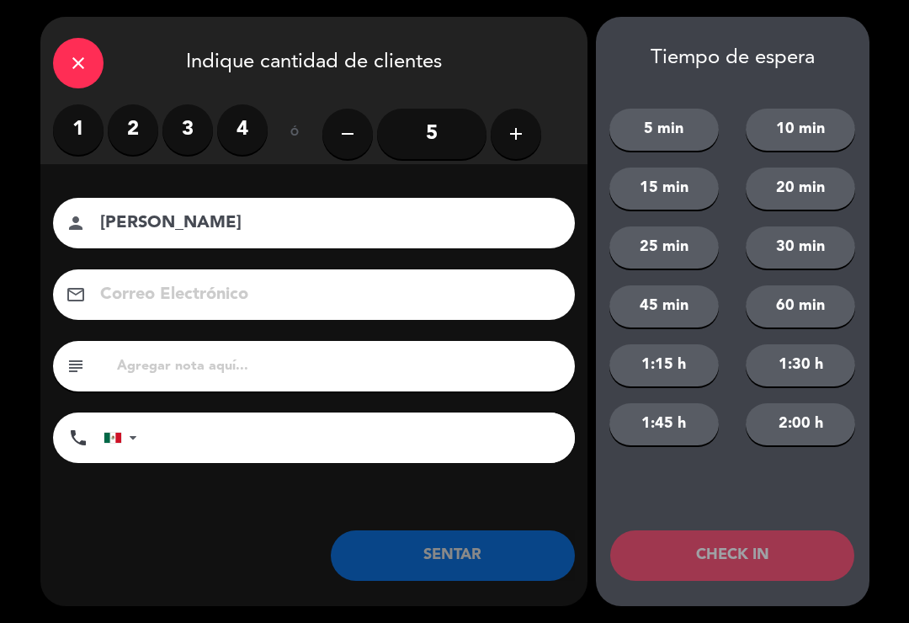
click at [134, 124] on label "2" at bounding box center [133, 129] width 50 height 50
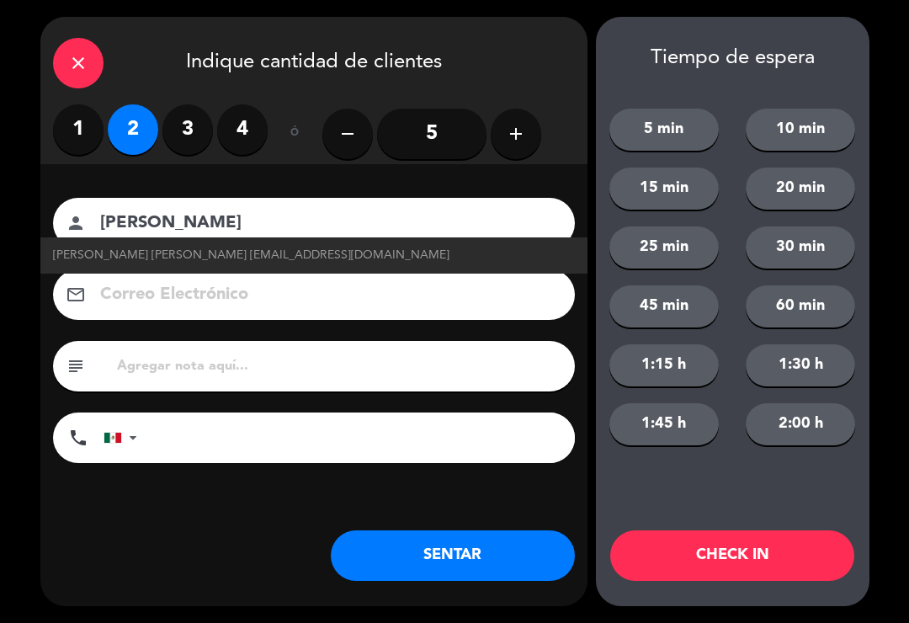
click at [268, 262] on span "[PERSON_NAME] [PERSON_NAME] [EMAIL_ADDRESS][DOMAIN_NAME]" at bounding box center [251, 255] width 396 height 19
type input "[PERSON_NAME] [PERSON_NAME]"
type input "[EMAIL_ADDRESS][DOMAIN_NAME]"
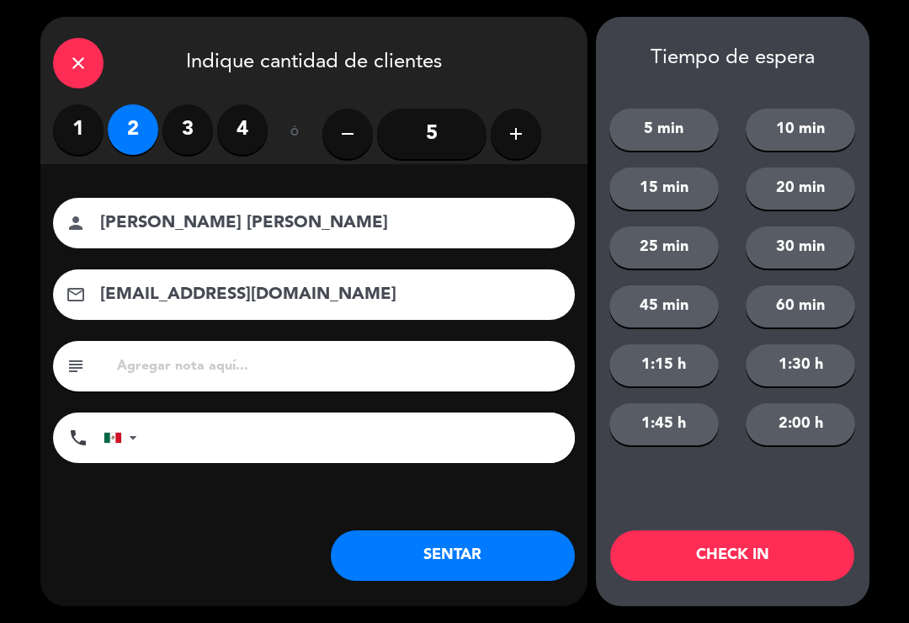
click at [383, 566] on button "SENTAR" at bounding box center [453, 555] width 244 height 50
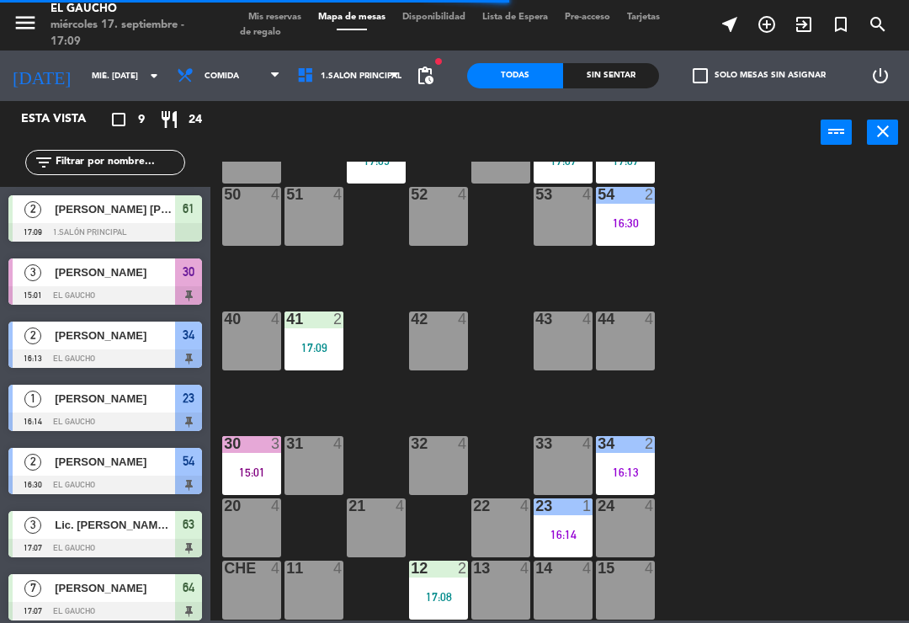
click at [640, 453] on div "34 2 16:13" at bounding box center [625, 465] width 59 height 59
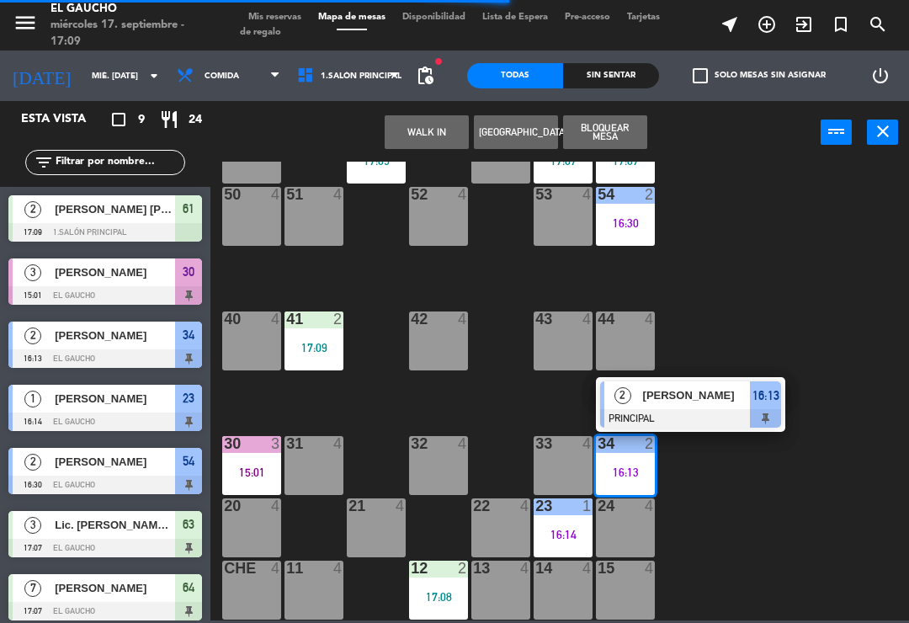
click at [707, 403] on div "[PERSON_NAME]" at bounding box center [695, 395] width 109 height 28
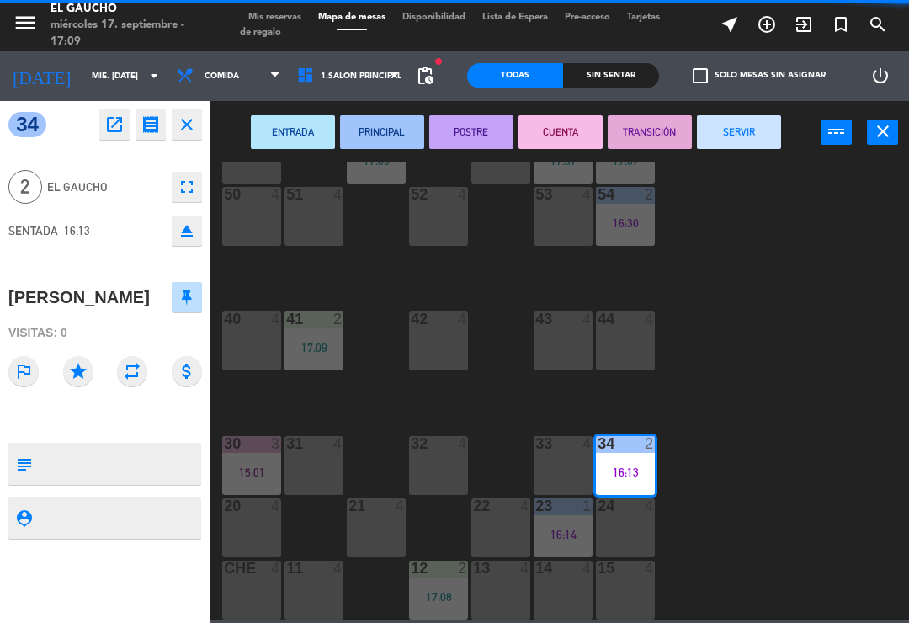
click at [644, 119] on button "TRANSICIÓN" at bounding box center [649, 132] width 84 height 34
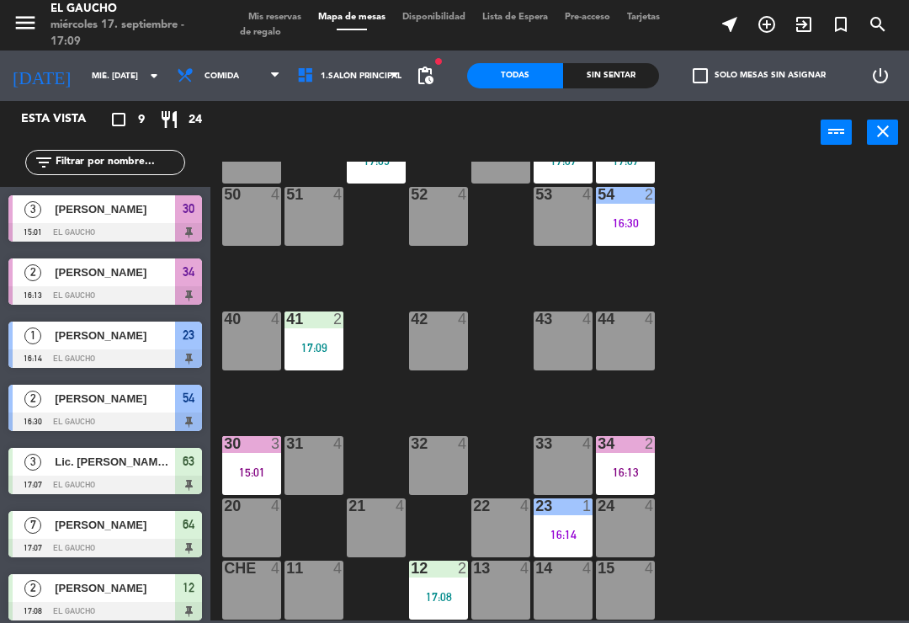
click at [554, 519] on div "23 1 16:14" at bounding box center [562, 527] width 59 height 59
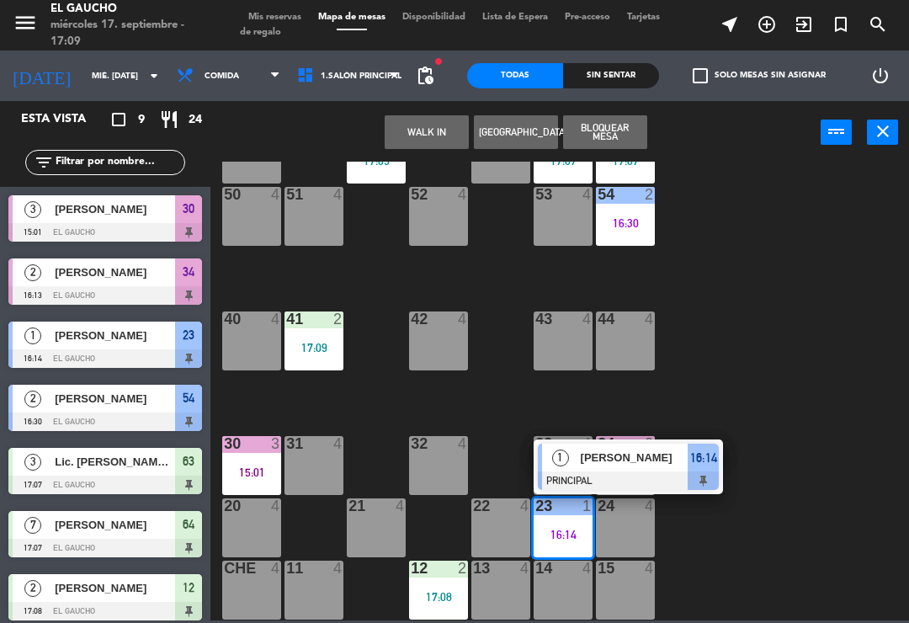
click at [598, 498] on div "24" at bounding box center [597, 505] width 1 height 15
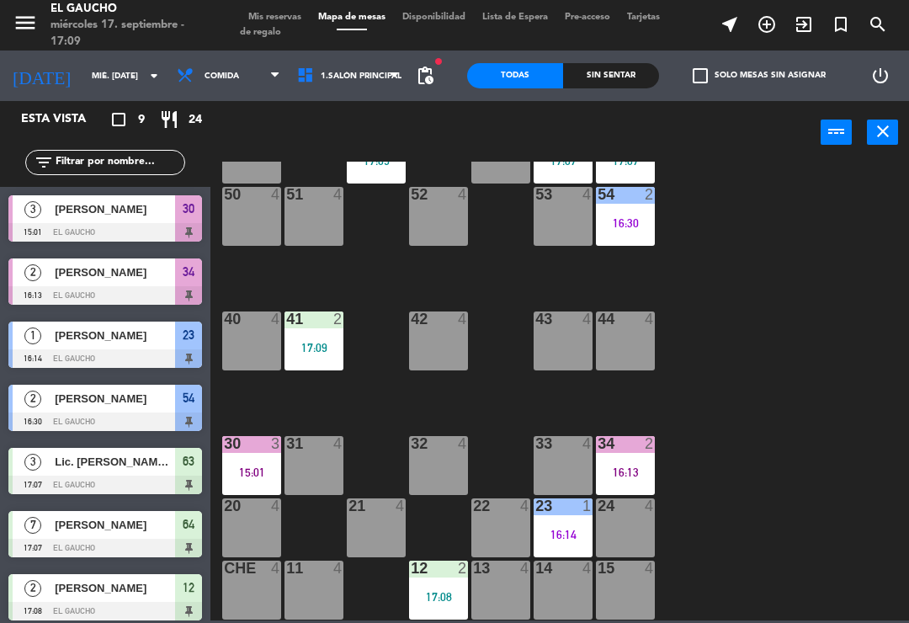
scroll to position [315, 0]
click at [546, 532] on div "16:14" at bounding box center [562, 534] width 59 height 12
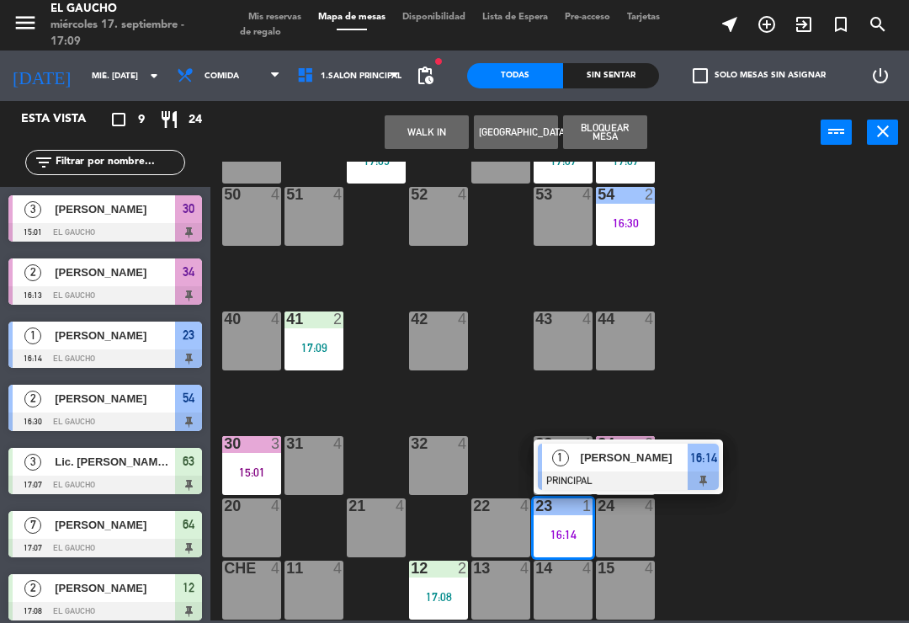
click at [586, 474] on div at bounding box center [628, 480] width 181 height 19
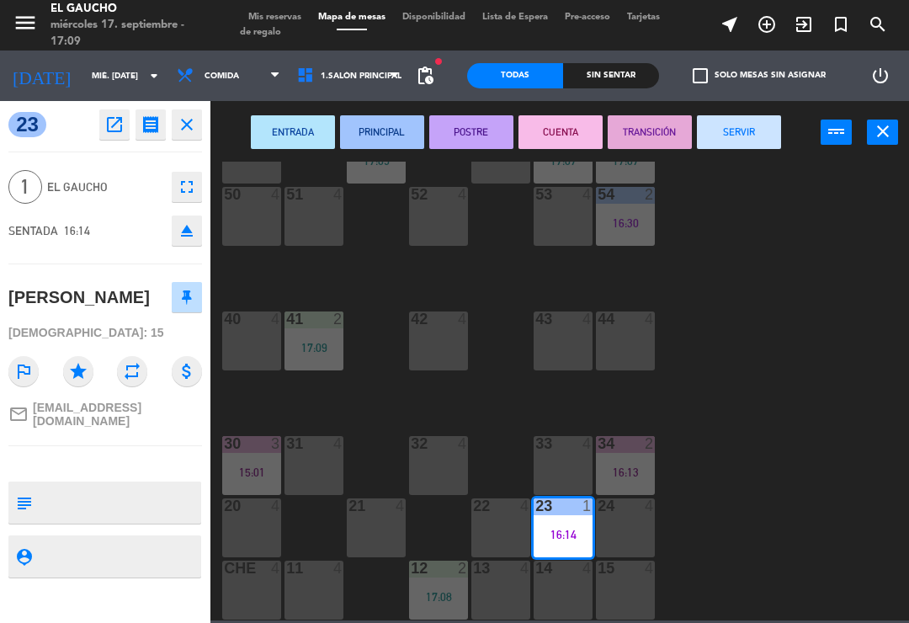
click at [747, 128] on button "SERVIR" at bounding box center [739, 132] width 84 height 34
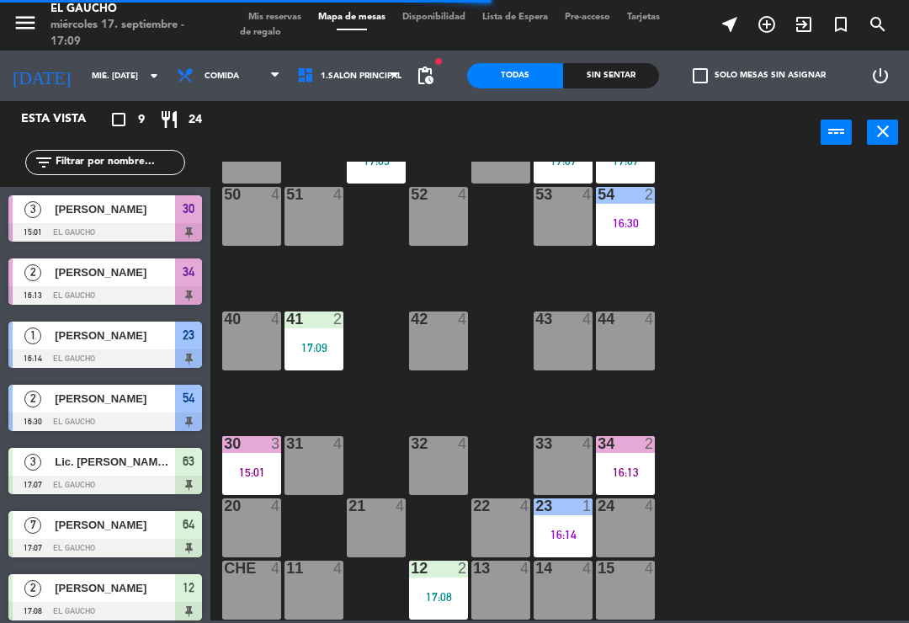
click at [318, 343] on div "17:09" at bounding box center [313, 348] width 59 height 12
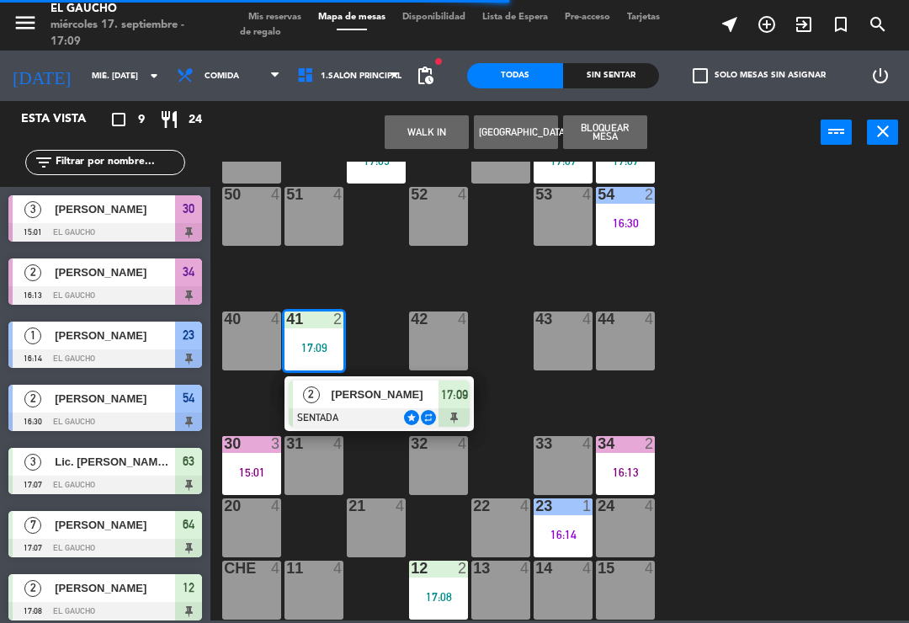
click at [367, 383] on div "[PERSON_NAME]" at bounding box center [384, 394] width 109 height 28
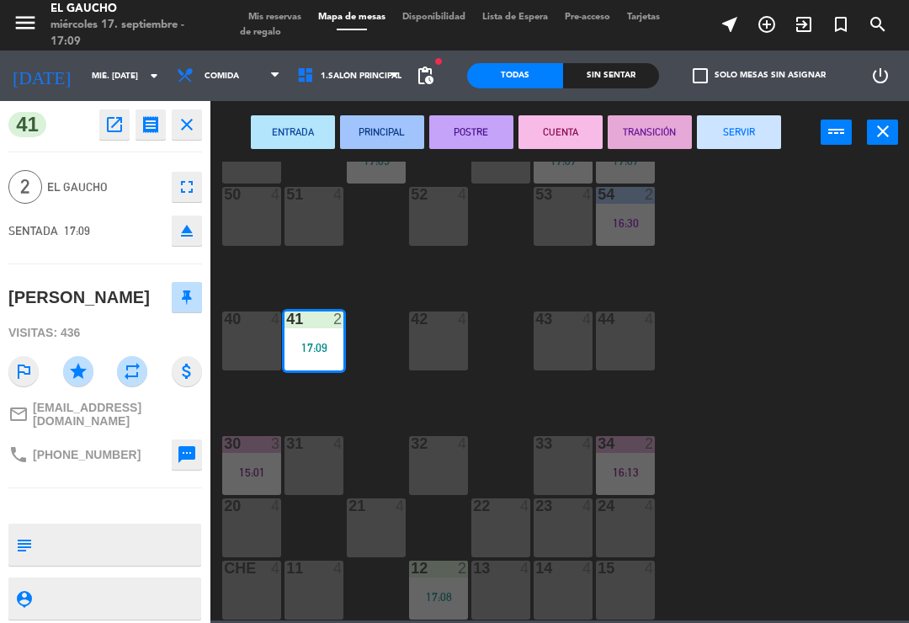
click at [299, 132] on button "ENTRADA" at bounding box center [293, 132] width 84 height 34
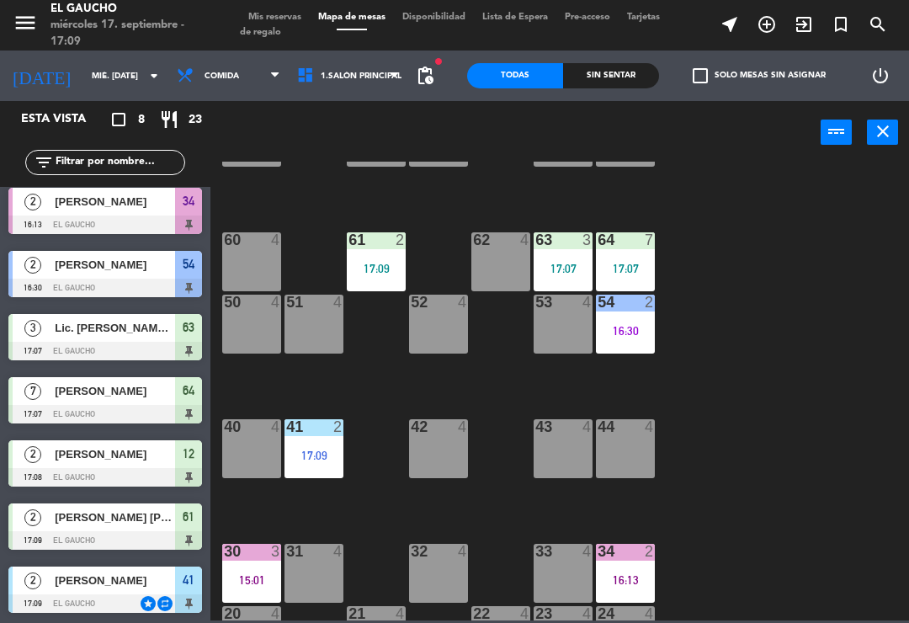
scroll to position [179, 0]
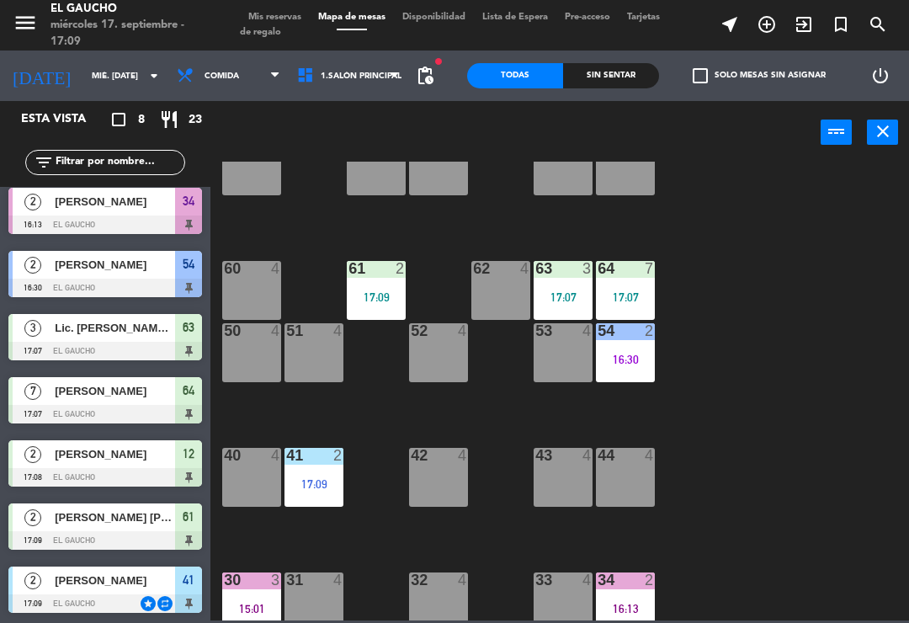
click at [365, 287] on div "61 2 17:09" at bounding box center [376, 290] width 59 height 59
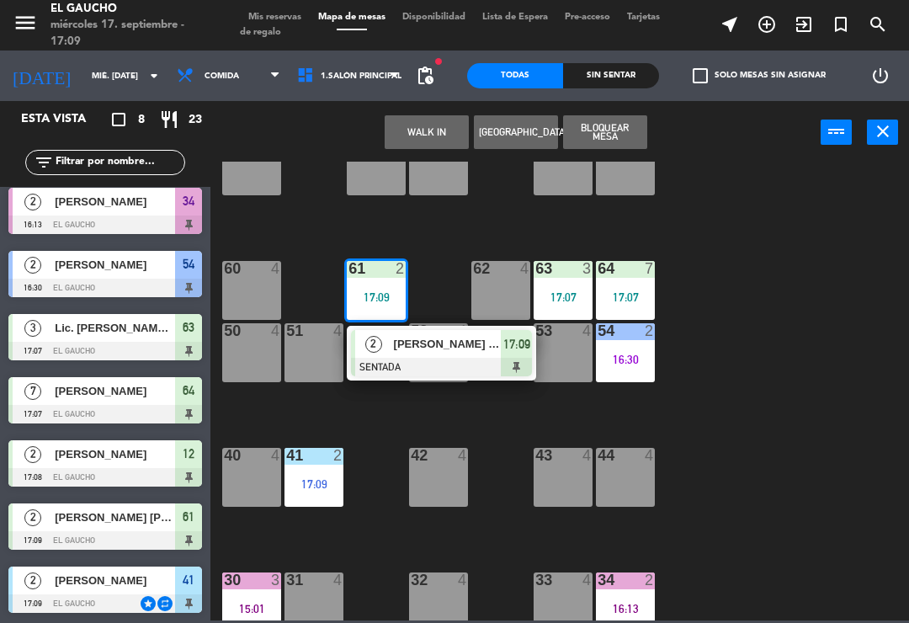
click at [389, 348] on div "2" at bounding box center [373, 344] width 36 height 28
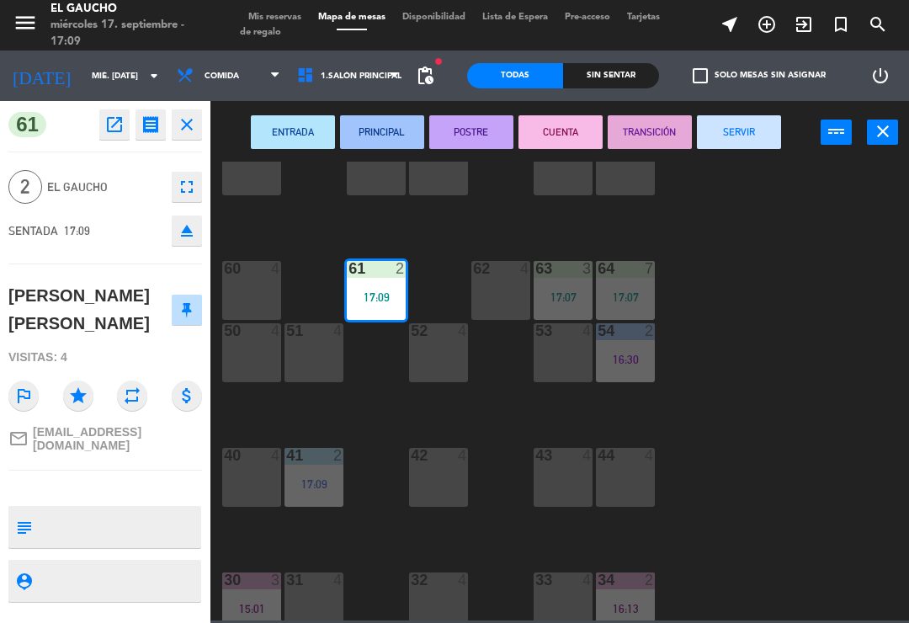
click at [289, 134] on button "ENTRADA" at bounding box center [293, 132] width 84 height 34
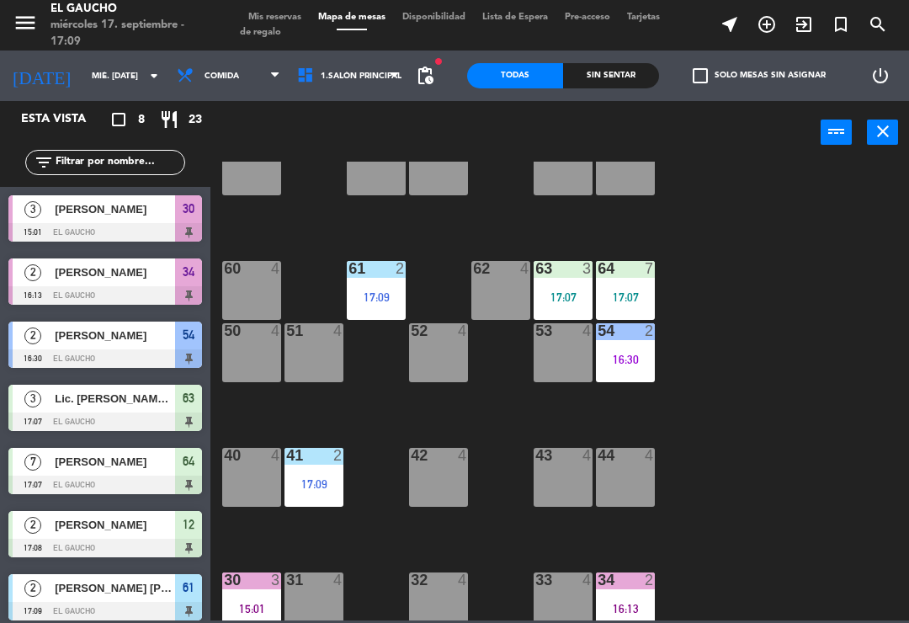
scroll to position [58, 0]
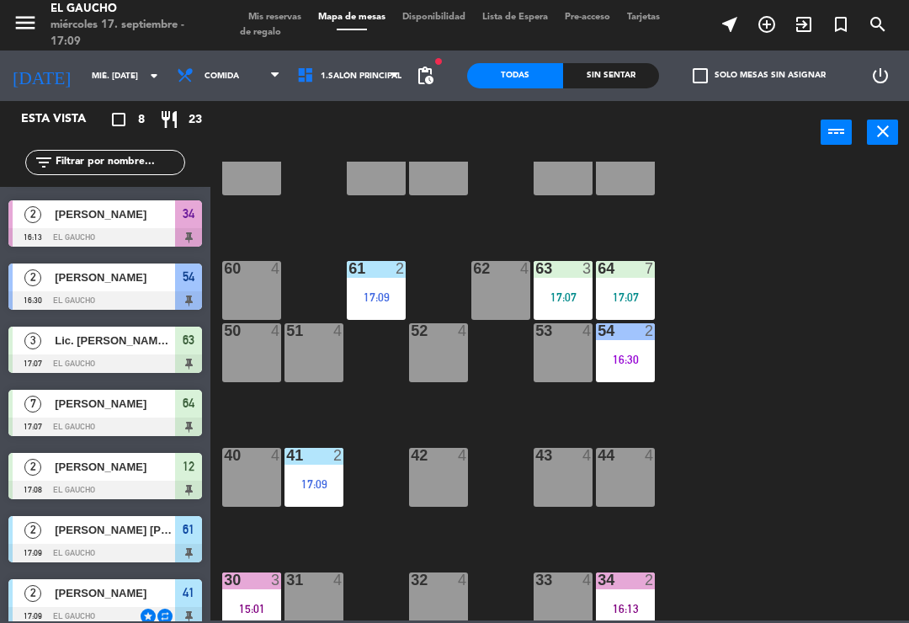
click at [559, 291] on div "17:07" at bounding box center [562, 297] width 59 height 12
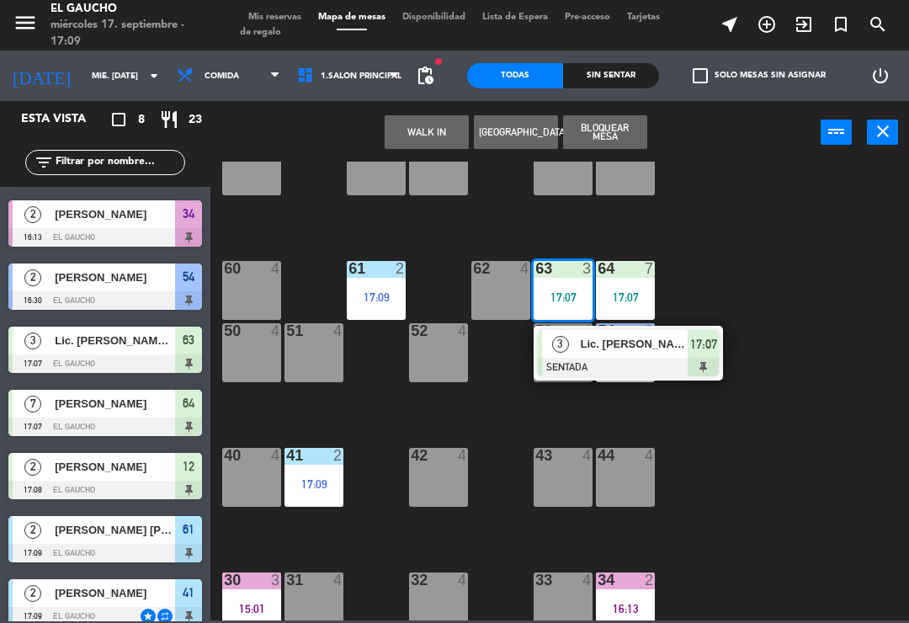
click at [597, 334] on div "Lic. [PERSON_NAME] [PERSON_NAME]" at bounding box center [633, 344] width 109 height 28
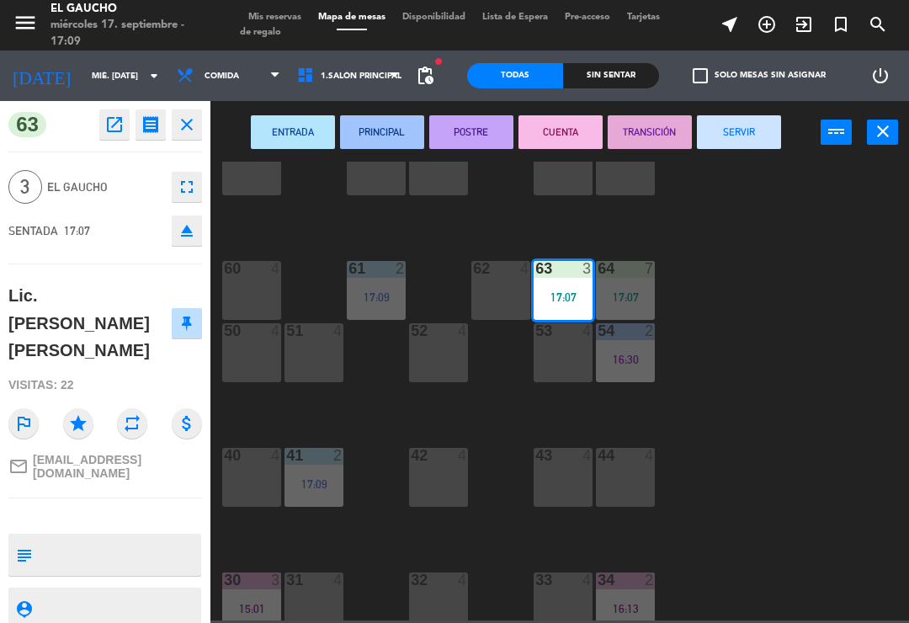
click at [372, 133] on button "PRINCIPAL" at bounding box center [382, 132] width 84 height 34
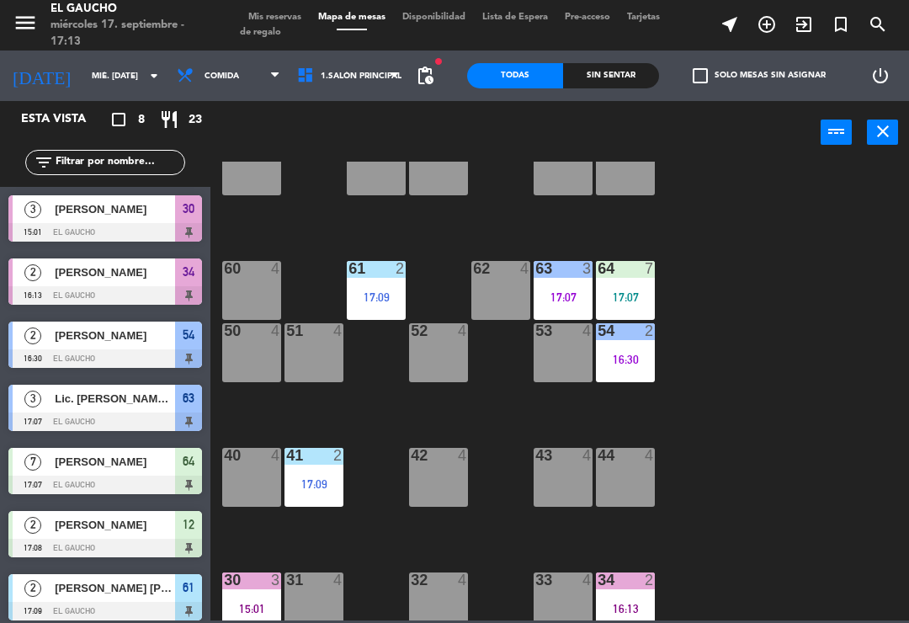
click at [250, 477] on div "40 4" at bounding box center [251, 477] width 59 height 59
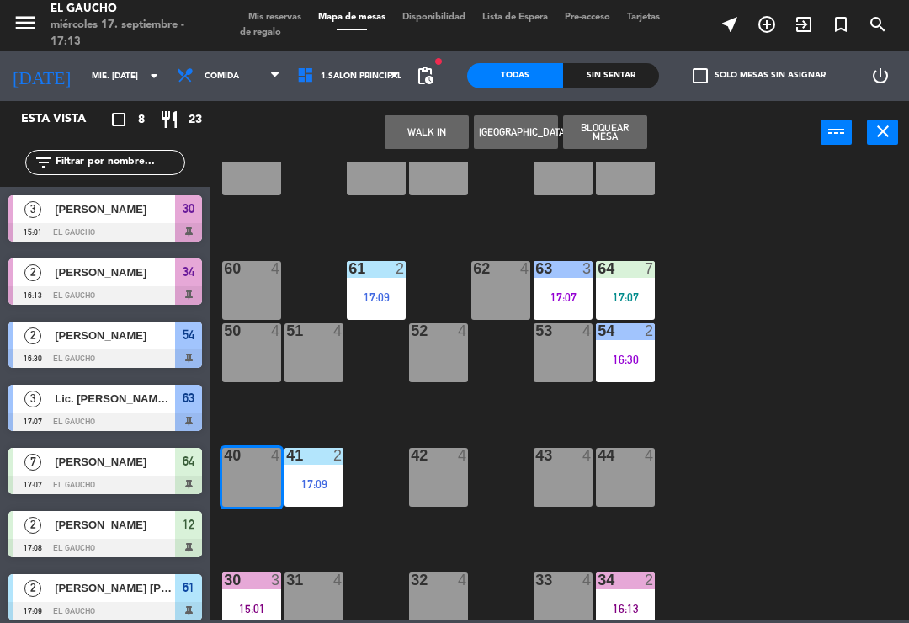
click at [480, 119] on button "[GEOGRAPHIC_DATA]" at bounding box center [516, 132] width 84 height 34
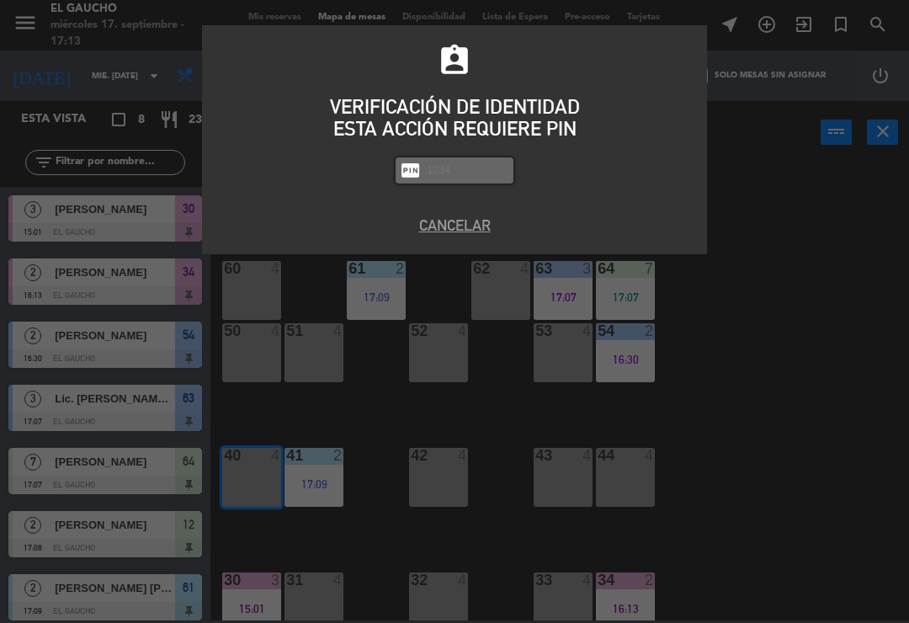
click at [471, 223] on button "Cancelar" at bounding box center [454, 225] width 479 height 23
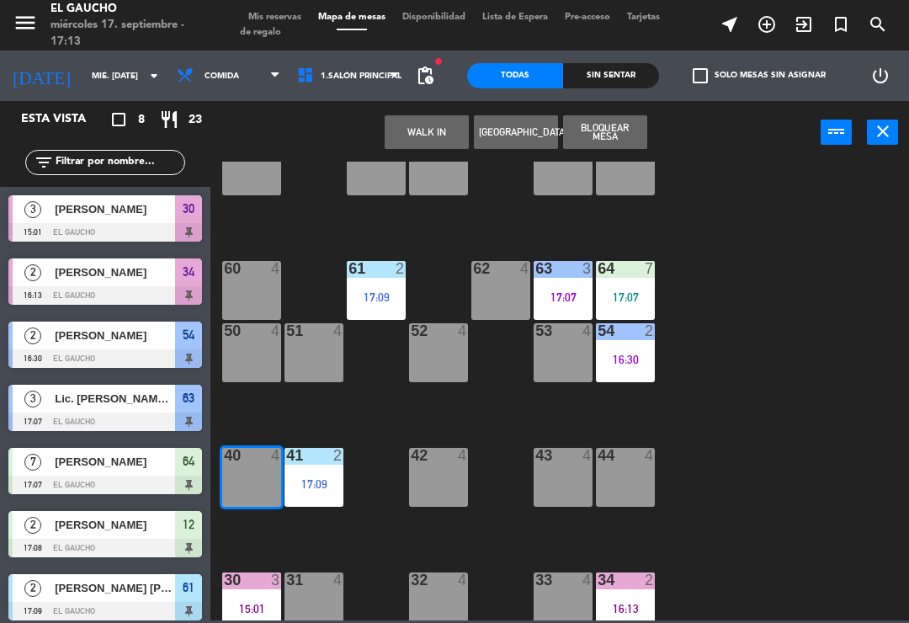
click at [421, 129] on button "WALK IN" at bounding box center [426, 132] width 84 height 34
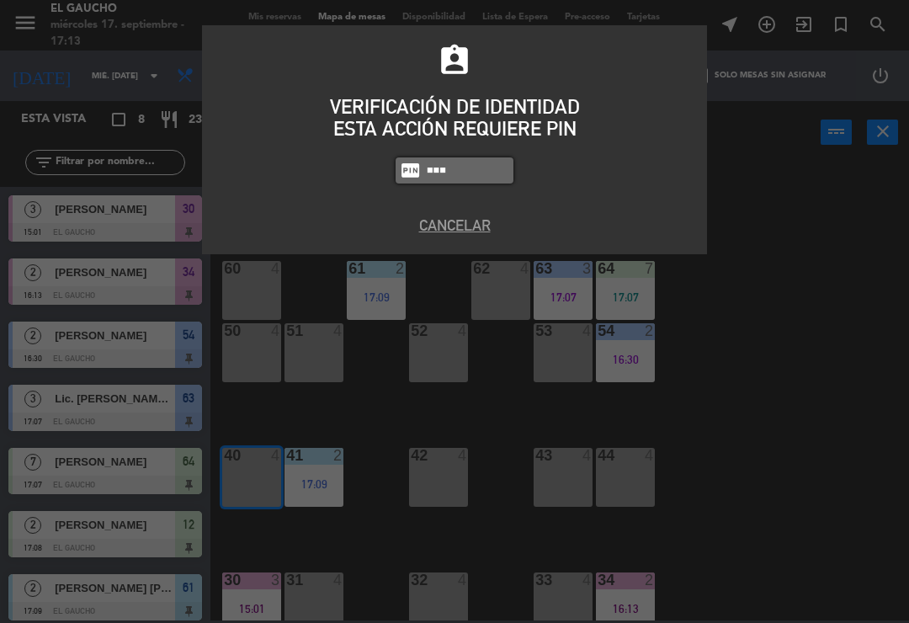
type input "3124"
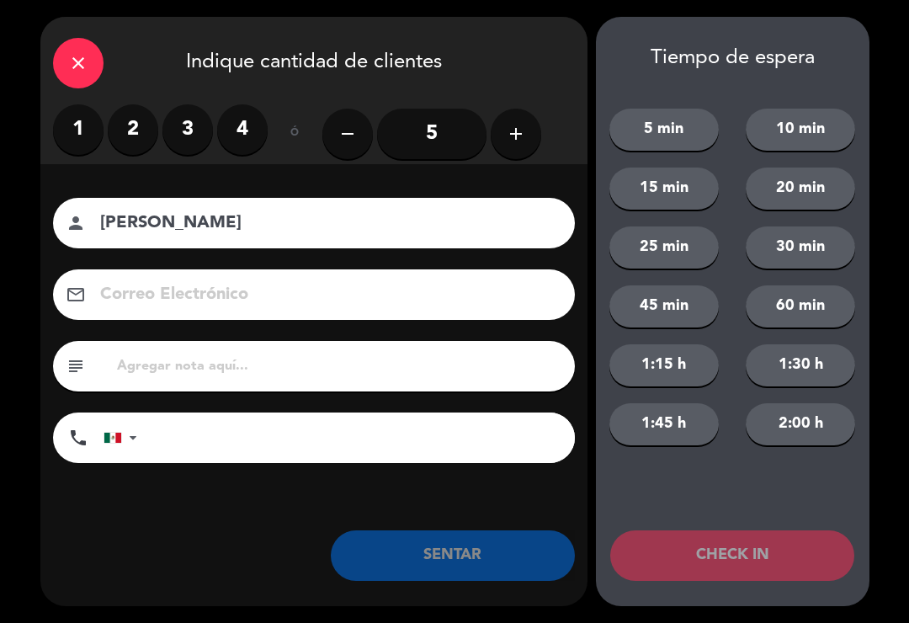
type input "[PERSON_NAME]"
click at [138, 133] on label "2" at bounding box center [133, 129] width 50 height 50
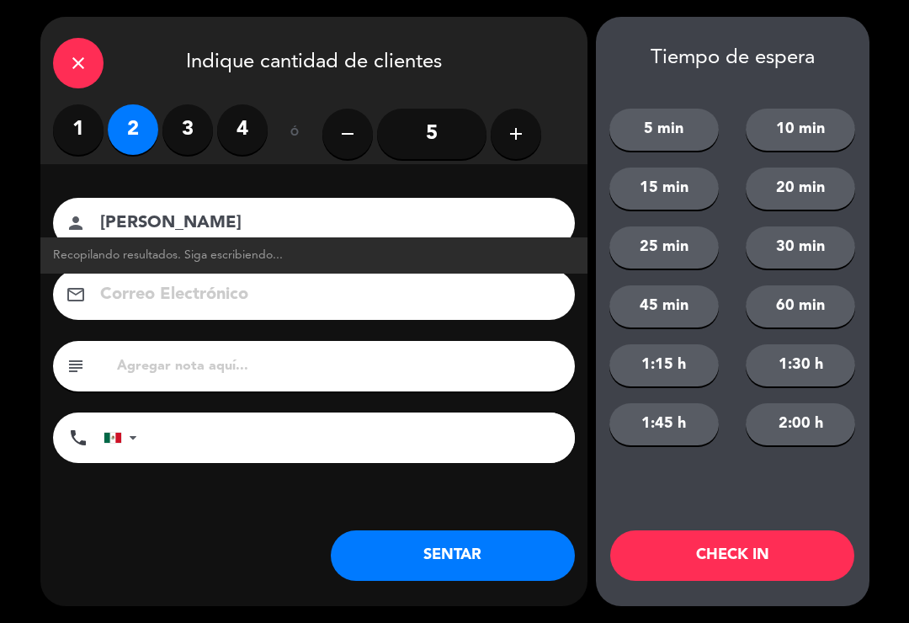
click at [447, 532] on button "SENTAR" at bounding box center [453, 555] width 244 height 50
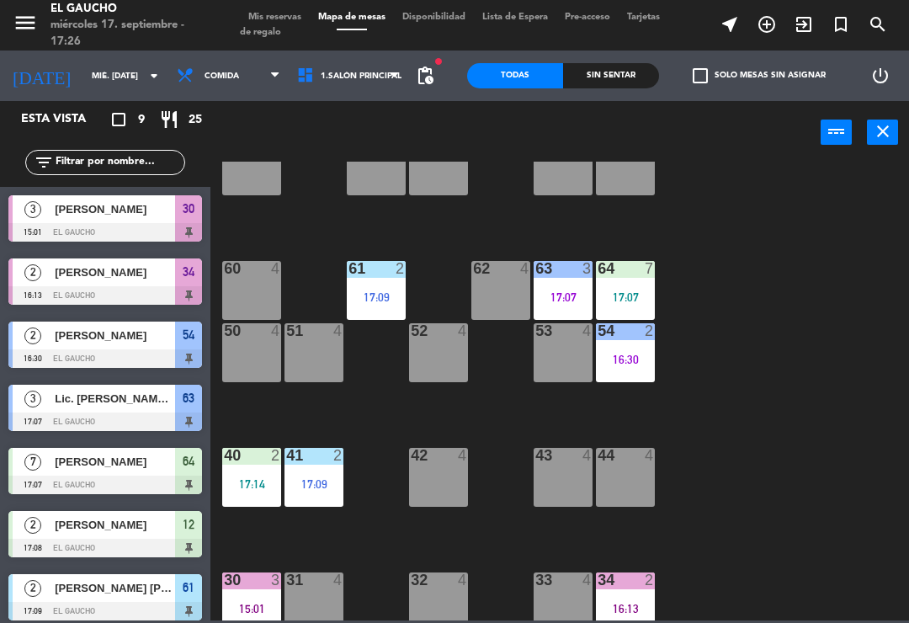
click at [898, 617] on div "84 4 80 4 83 4 82 4 81 4 70 4 71 4 72 4 73 4 74 4 63 3 17:07 62 4 61 2 17:09 60…" at bounding box center [564, 391] width 689 height 458
